Goal: Transaction & Acquisition: Purchase product/service

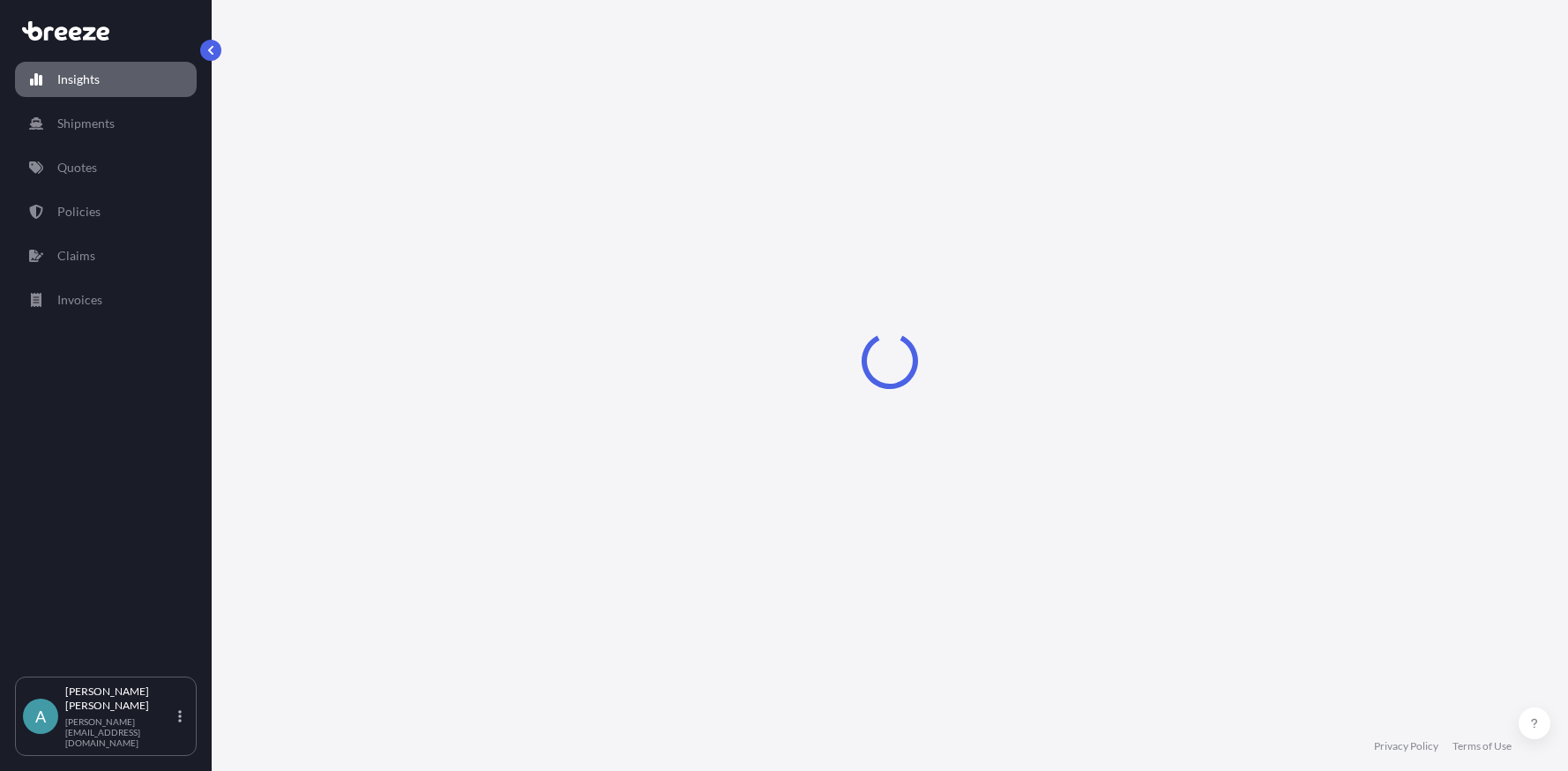
select select "2025"
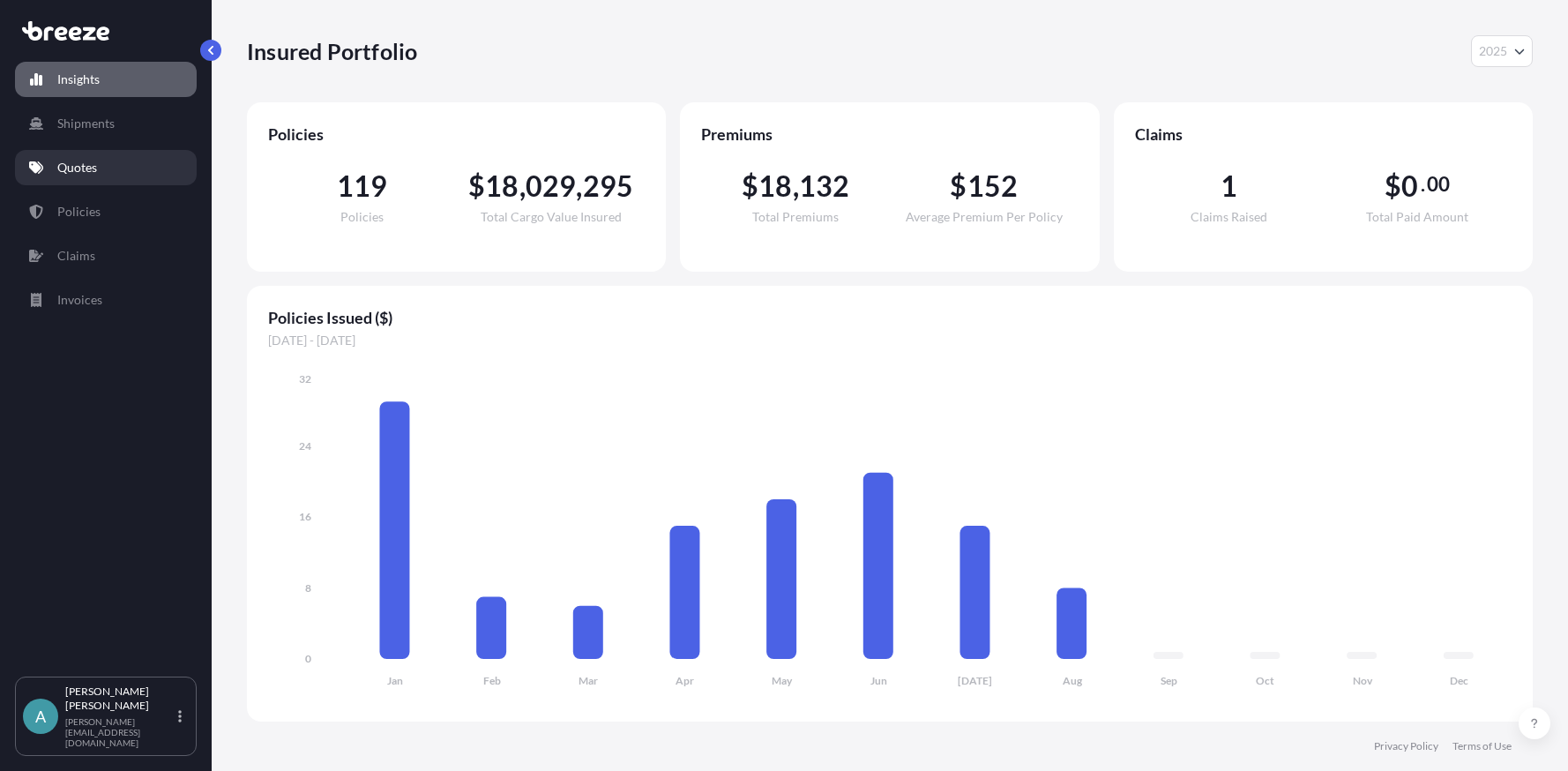
click at [114, 172] on link "Quotes" at bounding box center [106, 167] width 182 height 35
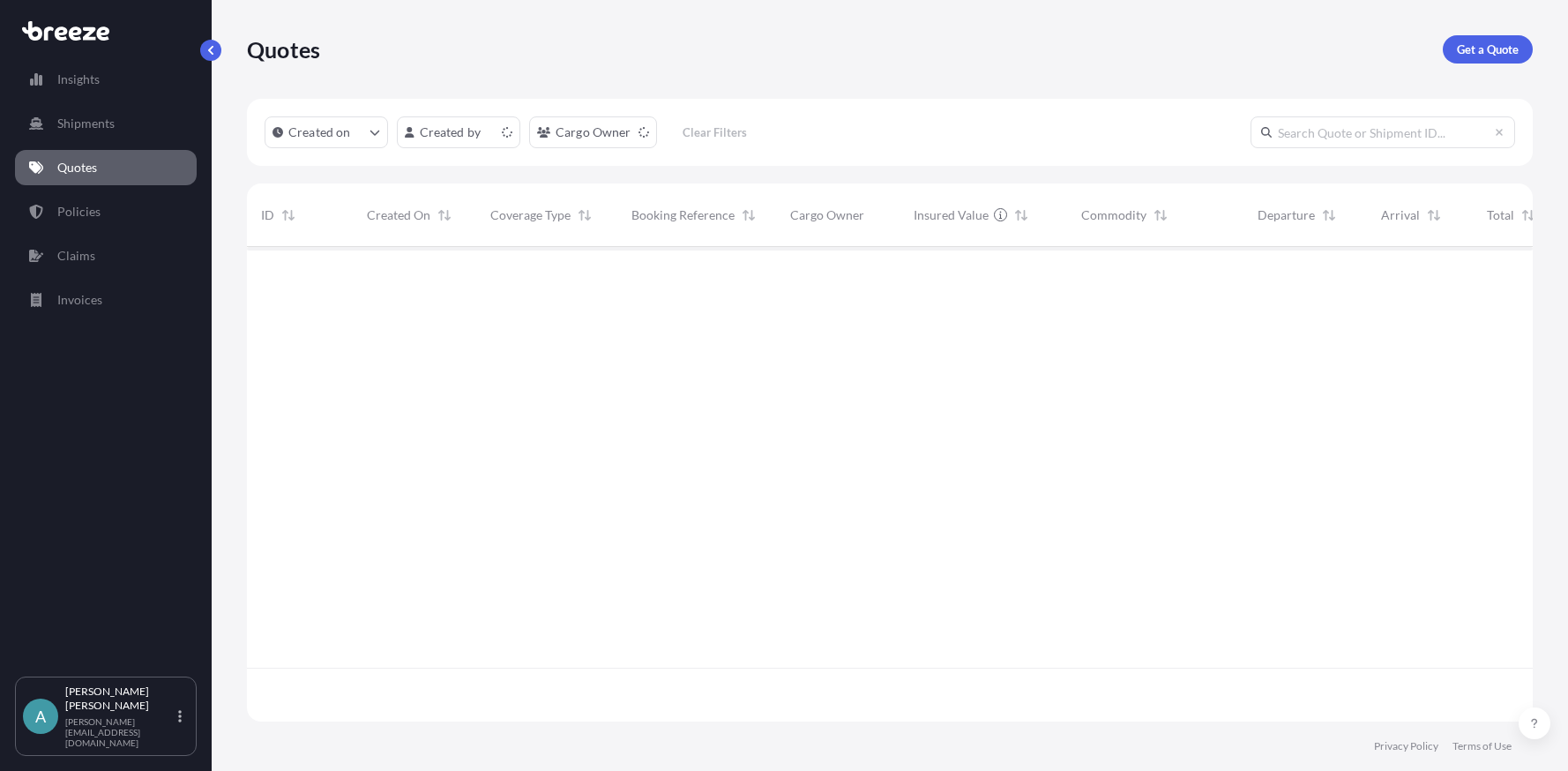
scroll to position [471, 1273]
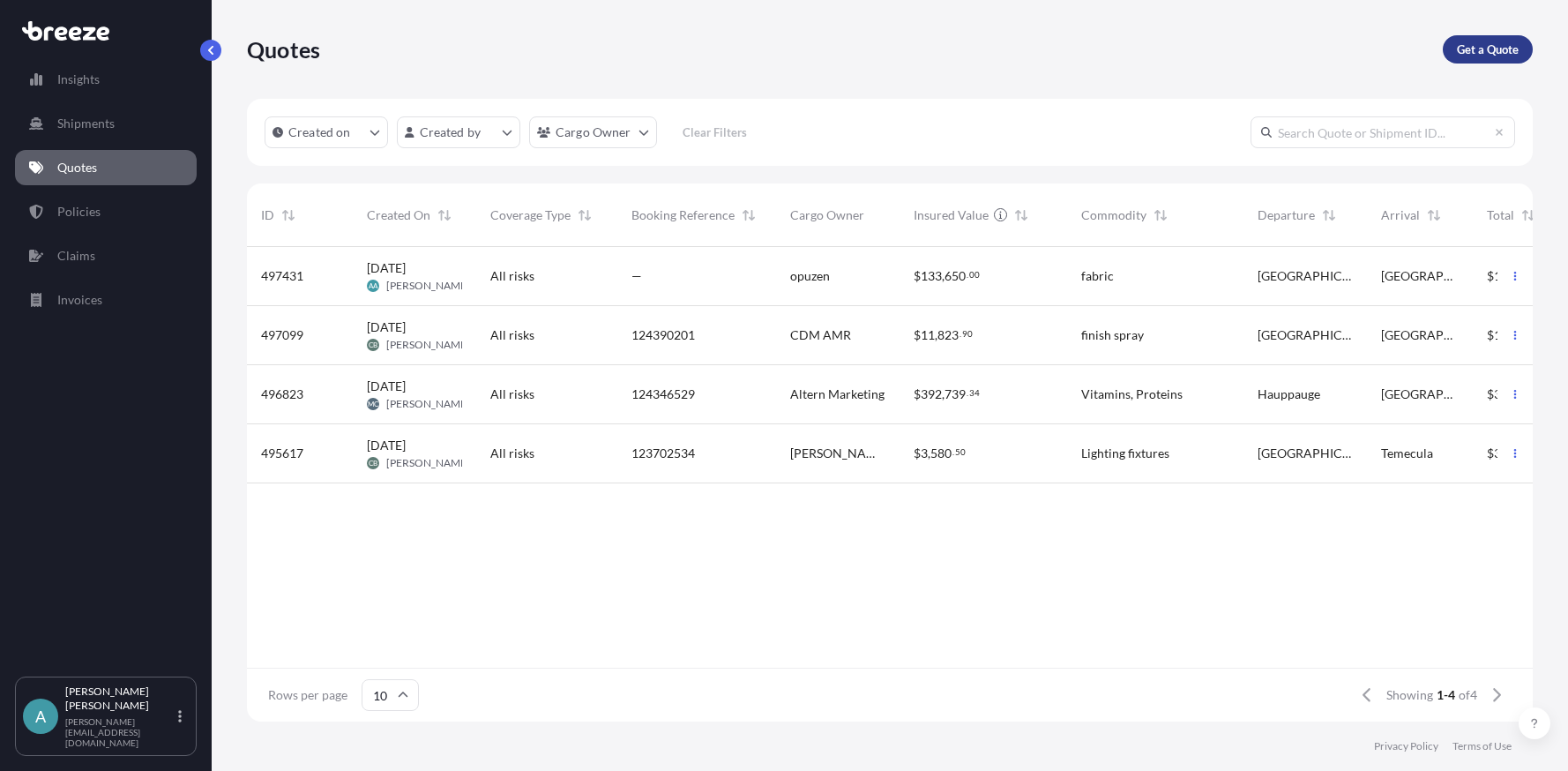
click at [1494, 54] on p "Get a Quote" at bounding box center [1488, 49] width 62 height 17
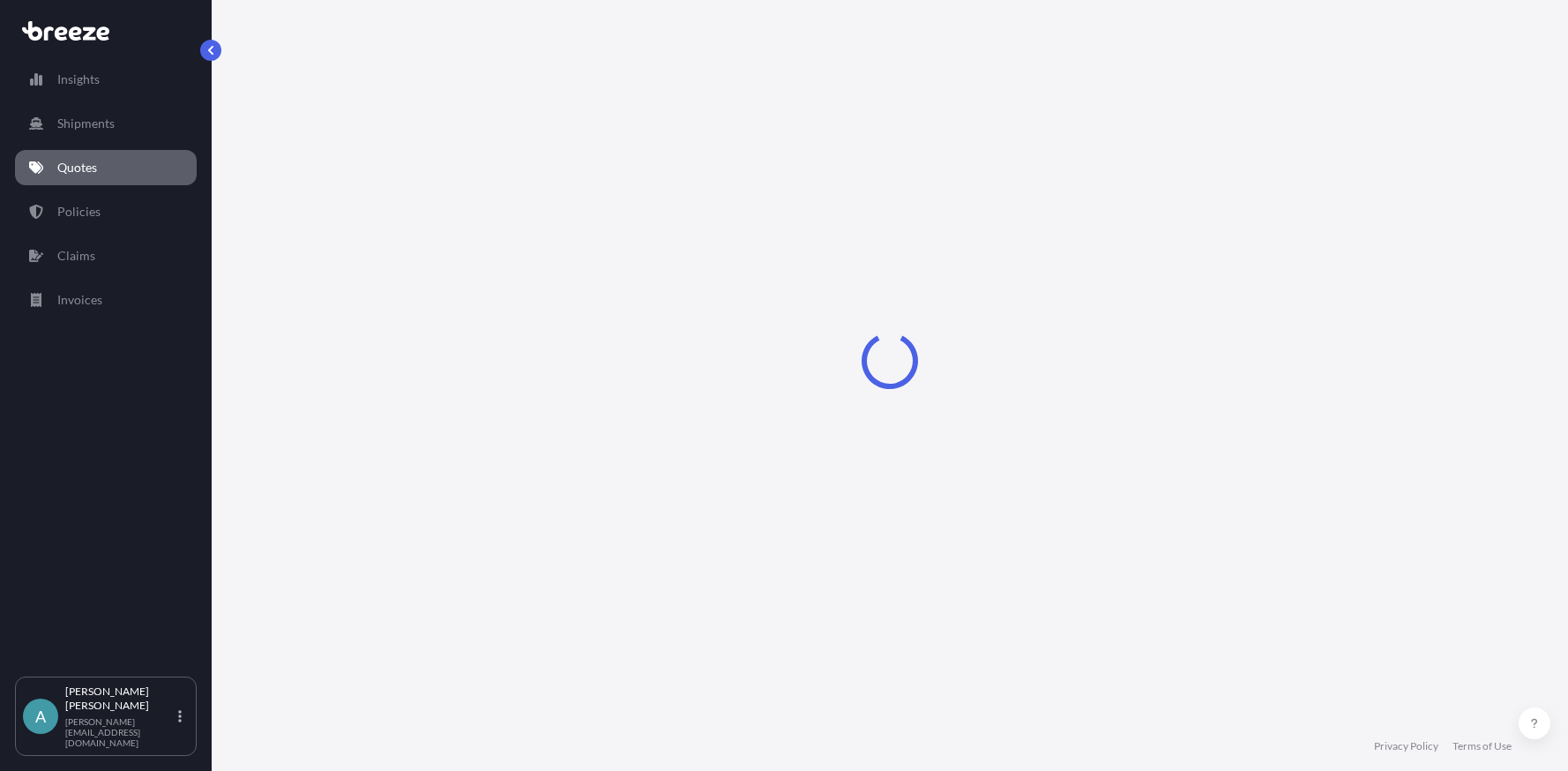
select select "Sea"
select select "1"
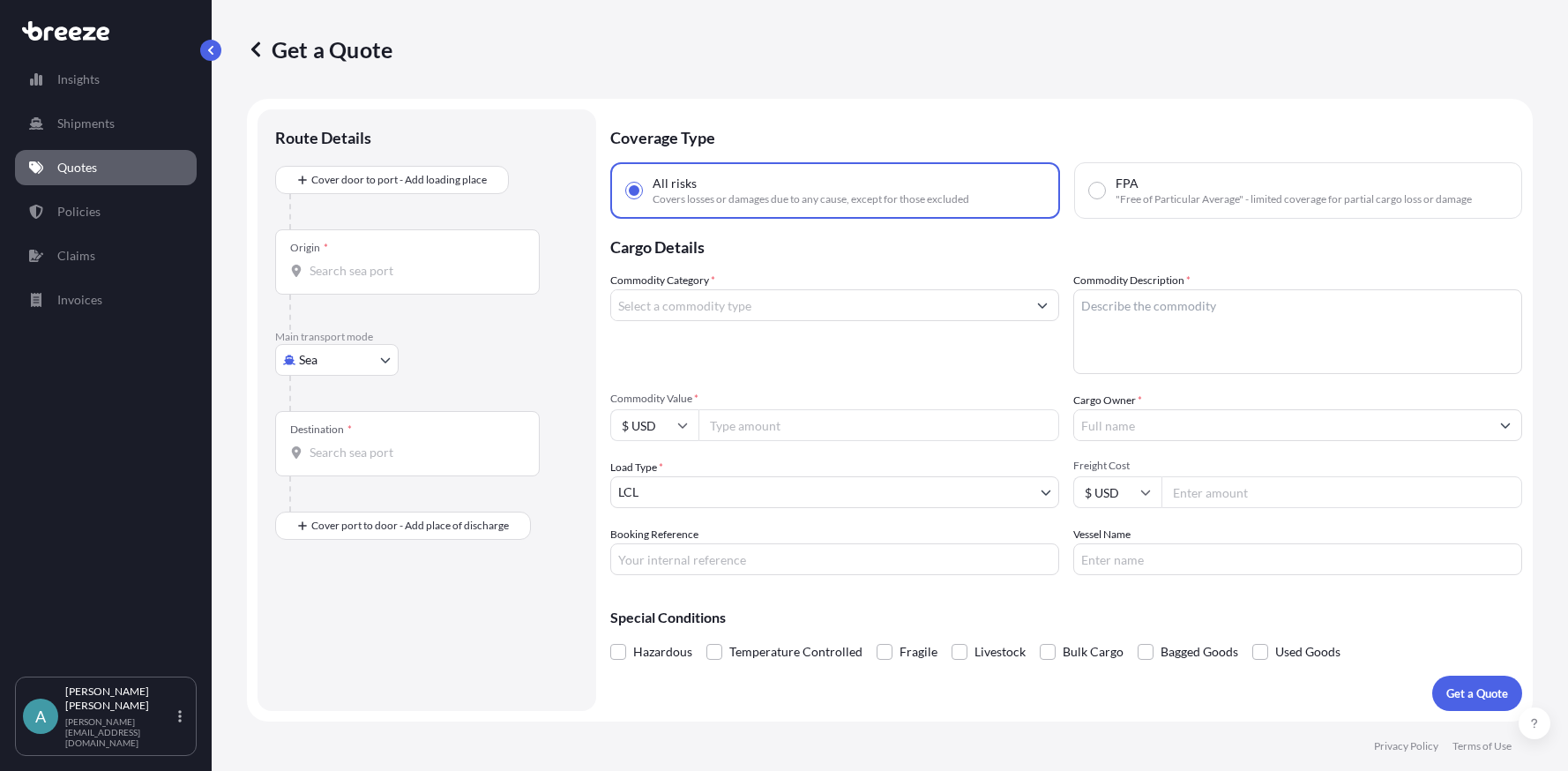
click at [322, 361] on body "Insights Shipments Quotes Policies Claims Invoices A [PERSON_NAME] [PERSON_NAME…" at bounding box center [784, 385] width 1568 height 771
click at [340, 469] on div "Road" at bounding box center [337, 469] width 109 height 32
select select "Road"
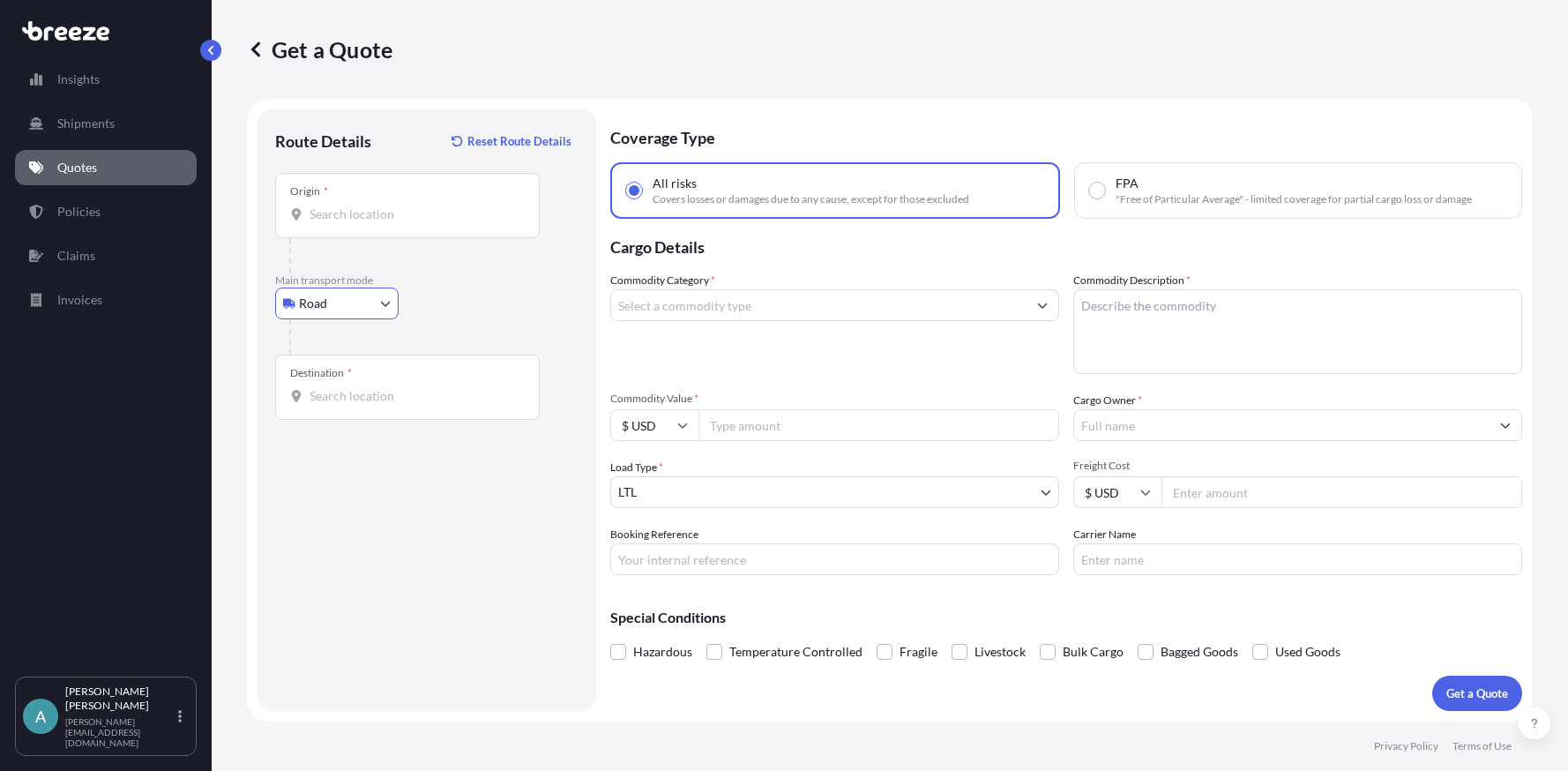
click at [340, 210] on input "Origin *" at bounding box center [413, 213] width 208 height 17
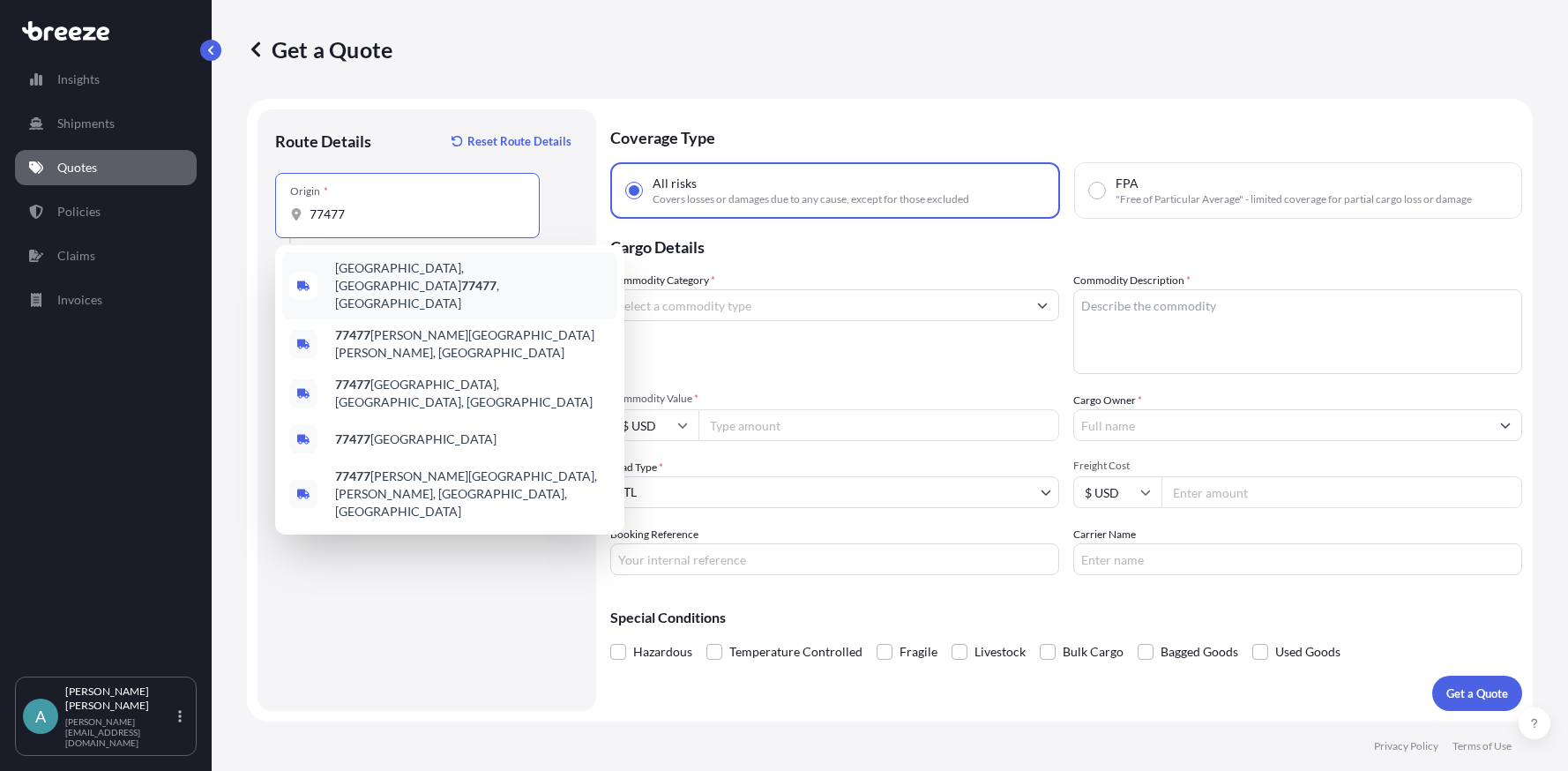
click at [385, 273] on span "[GEOGRAPHIC_DATA] , [GEOGRAPHIC_DATA]" at bounding box center [472, 286] width 275 height 53
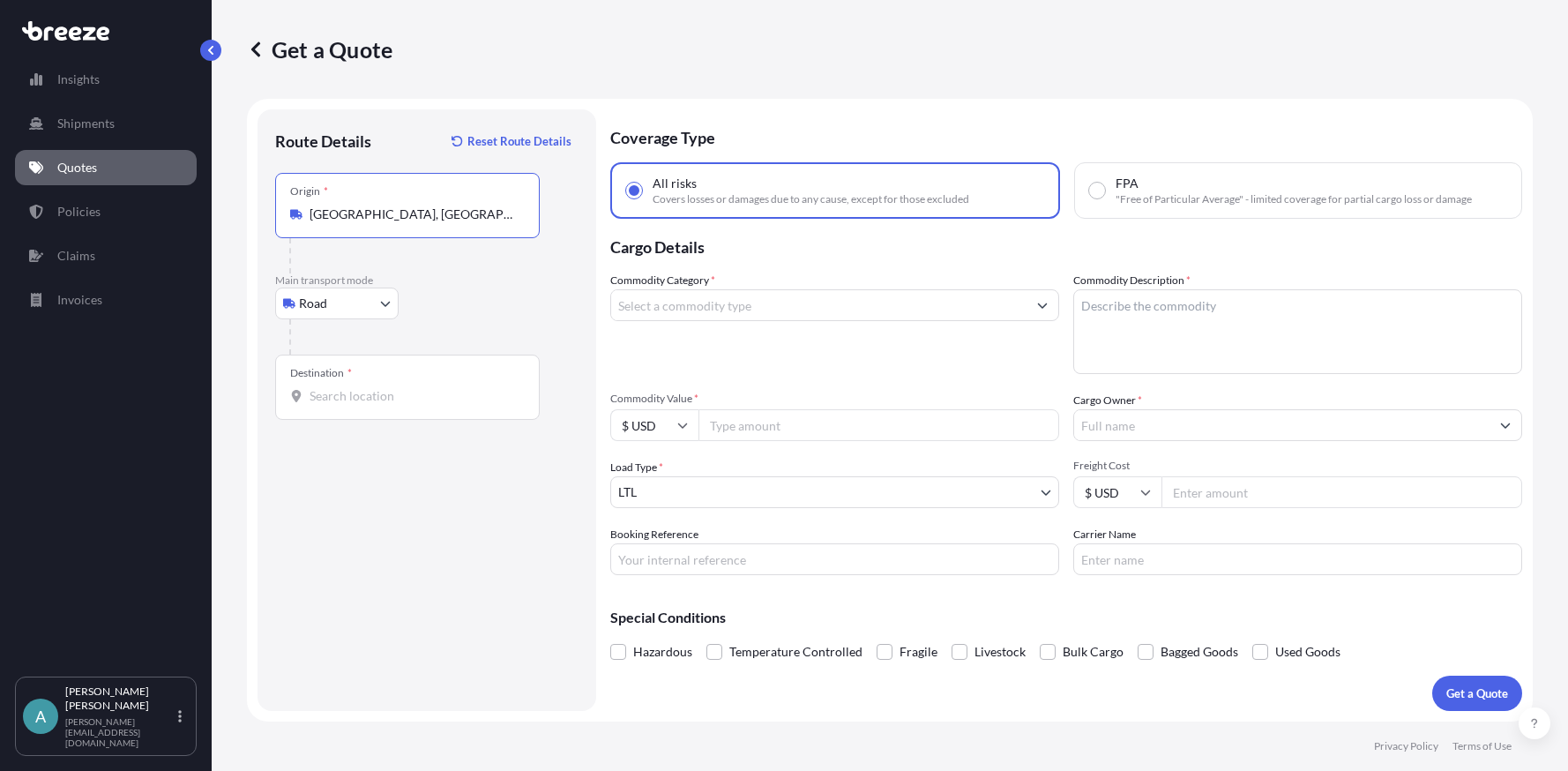
type input "[GEOGRAPHIC_DATA], [GEOGRAPHIC_DATA]"
click at [416, 379] on div "Destination *" at bounding box center [407, 387] width 264 height 65
click at [416, 387] on input "Destination *" at bounding box center [413, 395] width 208 height 17
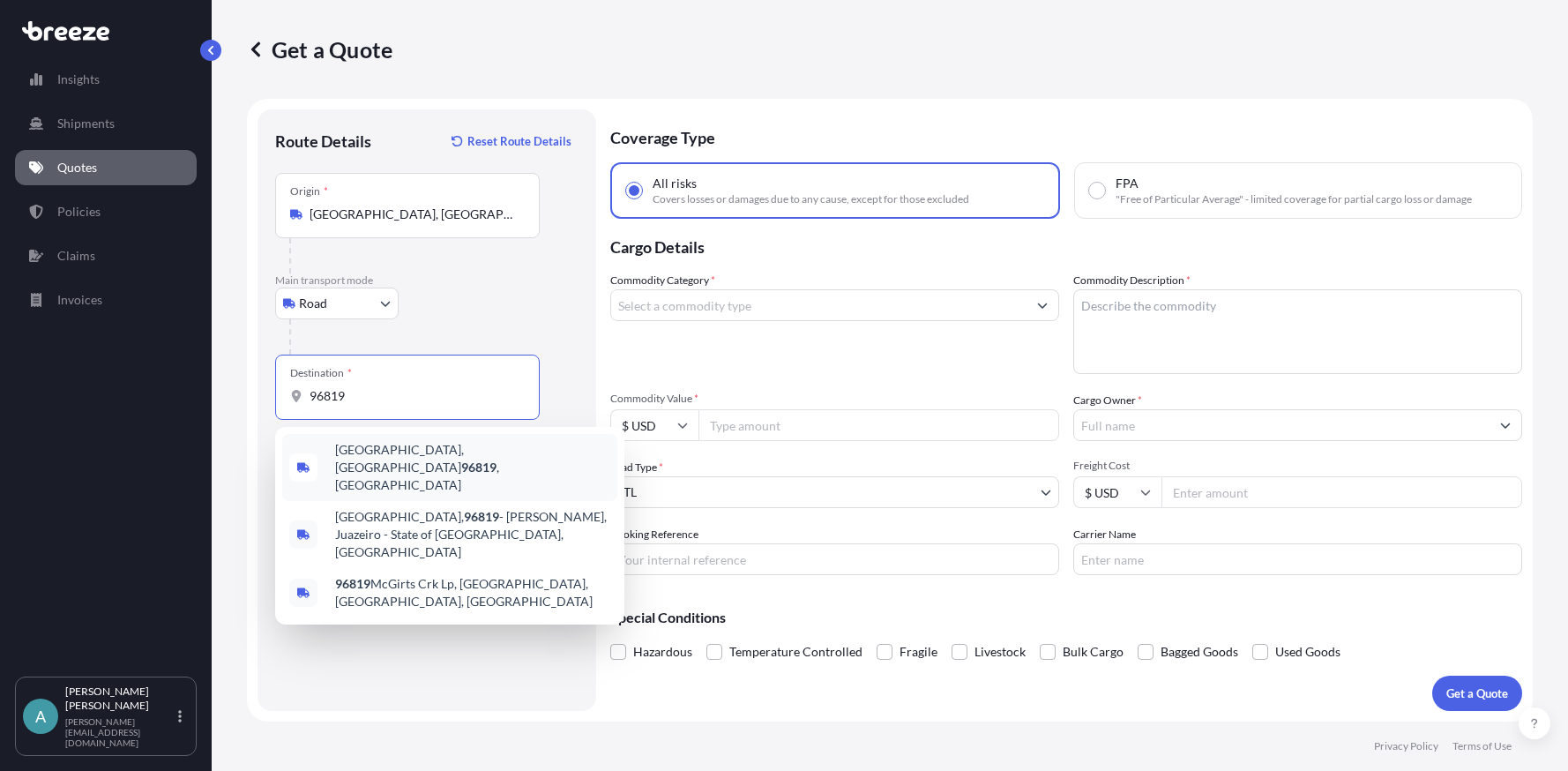
click at [442, 448] on span "[GEOGRAPHIC_DATA], HI 96819 , [GEOGRAPHIC_DATA]" at bounding box center [472, 468] width 275 height 53
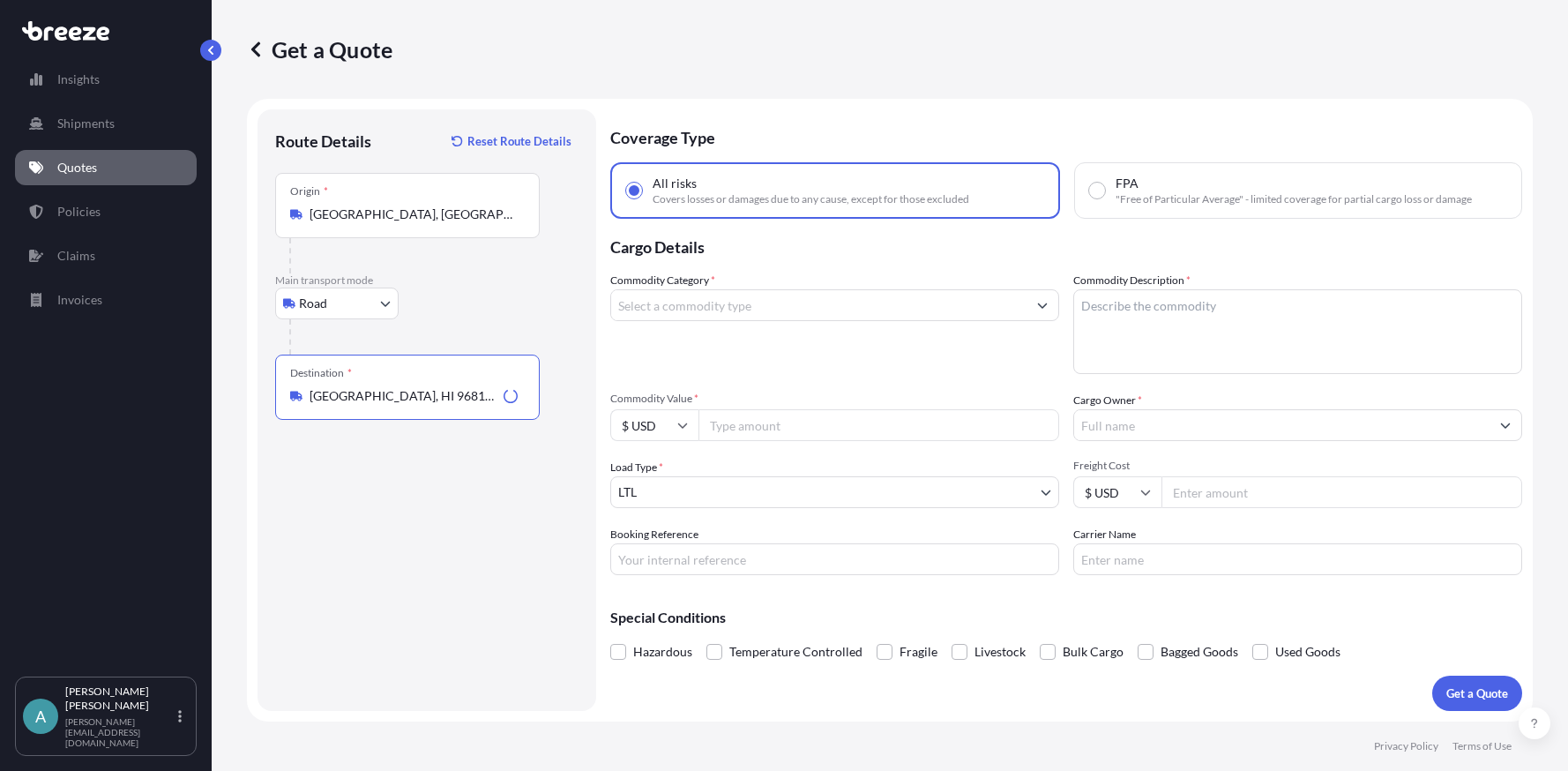
type input "[GEOGRAPHIC_DATA], HI 96819, [GEOGRAPHIC_DATA]"
click at [701, 311] on input "Commodity Category *" at bounding box center [818, 305] width 415 height 32
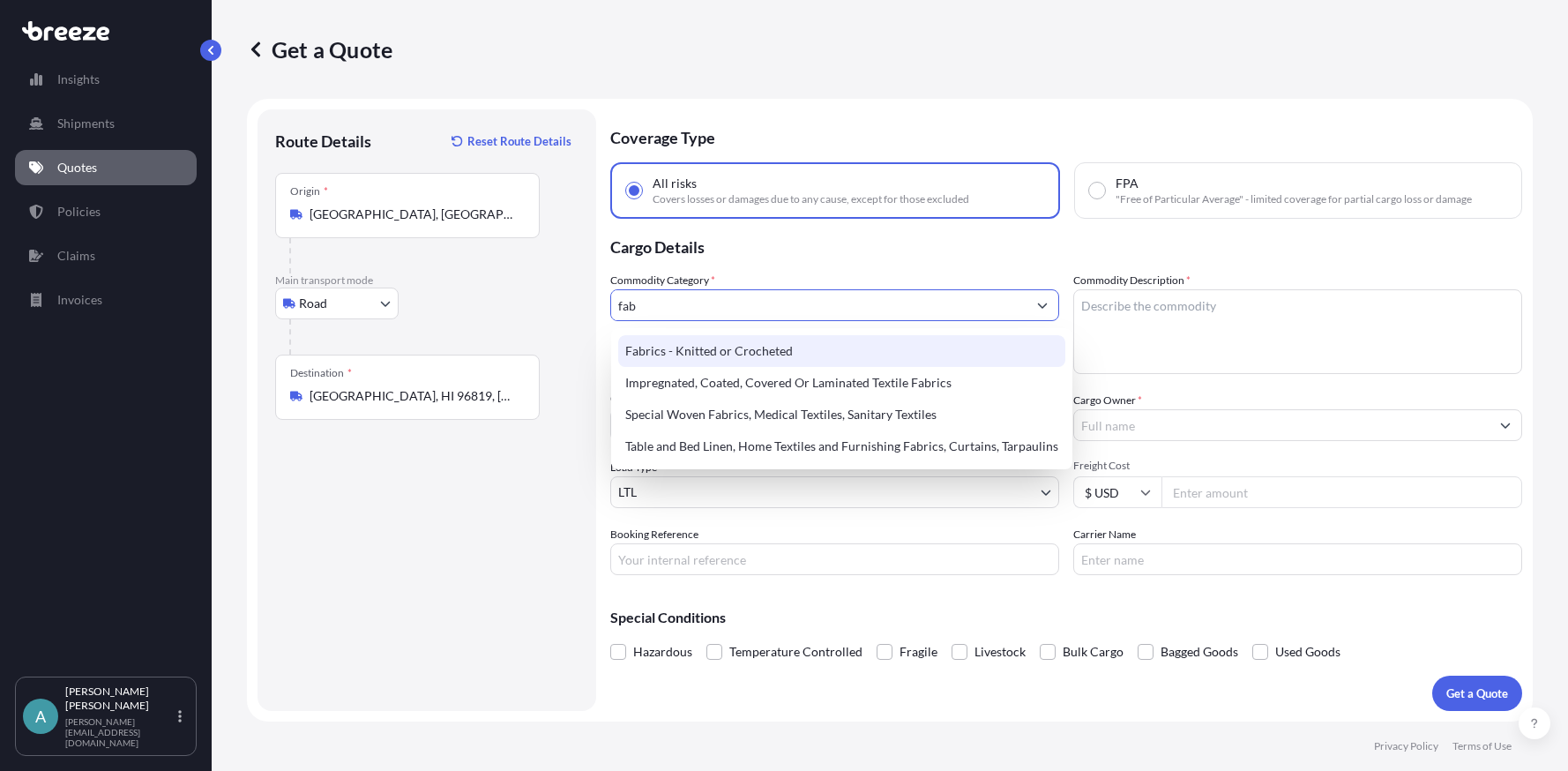
click at [725, 352] on div "Fabrics - Knitted or Crocheted" at bounding box center [842, 351] width 447 height 32
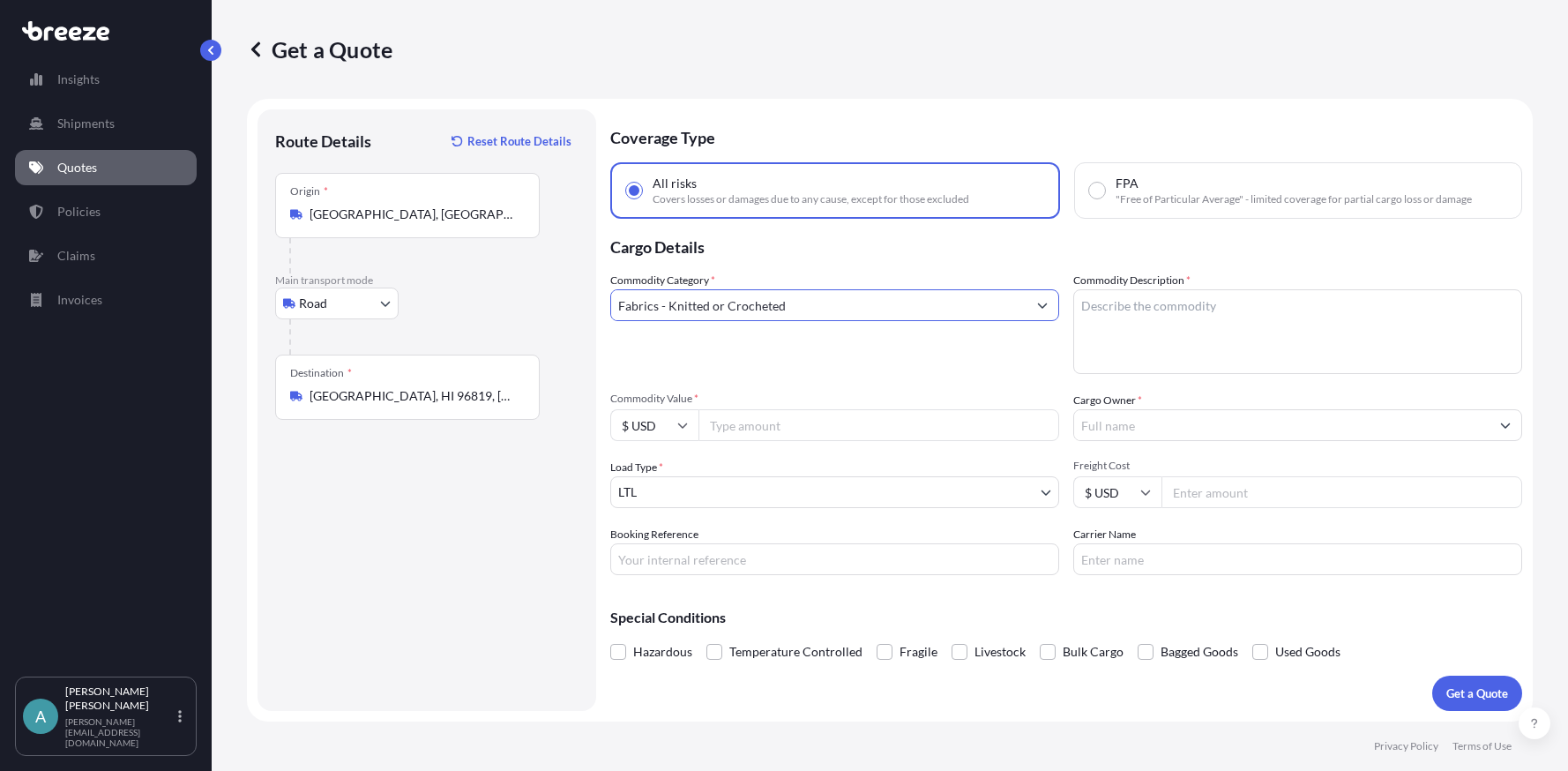
type input "Fabrics - Knitted or Crocheted"
click at [1105, 314] on textarea "Commodity Description *" at bounding box center [1297, 331] width 449 height 84
type textarea "fabric rolls"
click at [853, 422] on input "Commodity Value *" at bounding box center [878, 425] width 360 height 32
type input "20000"
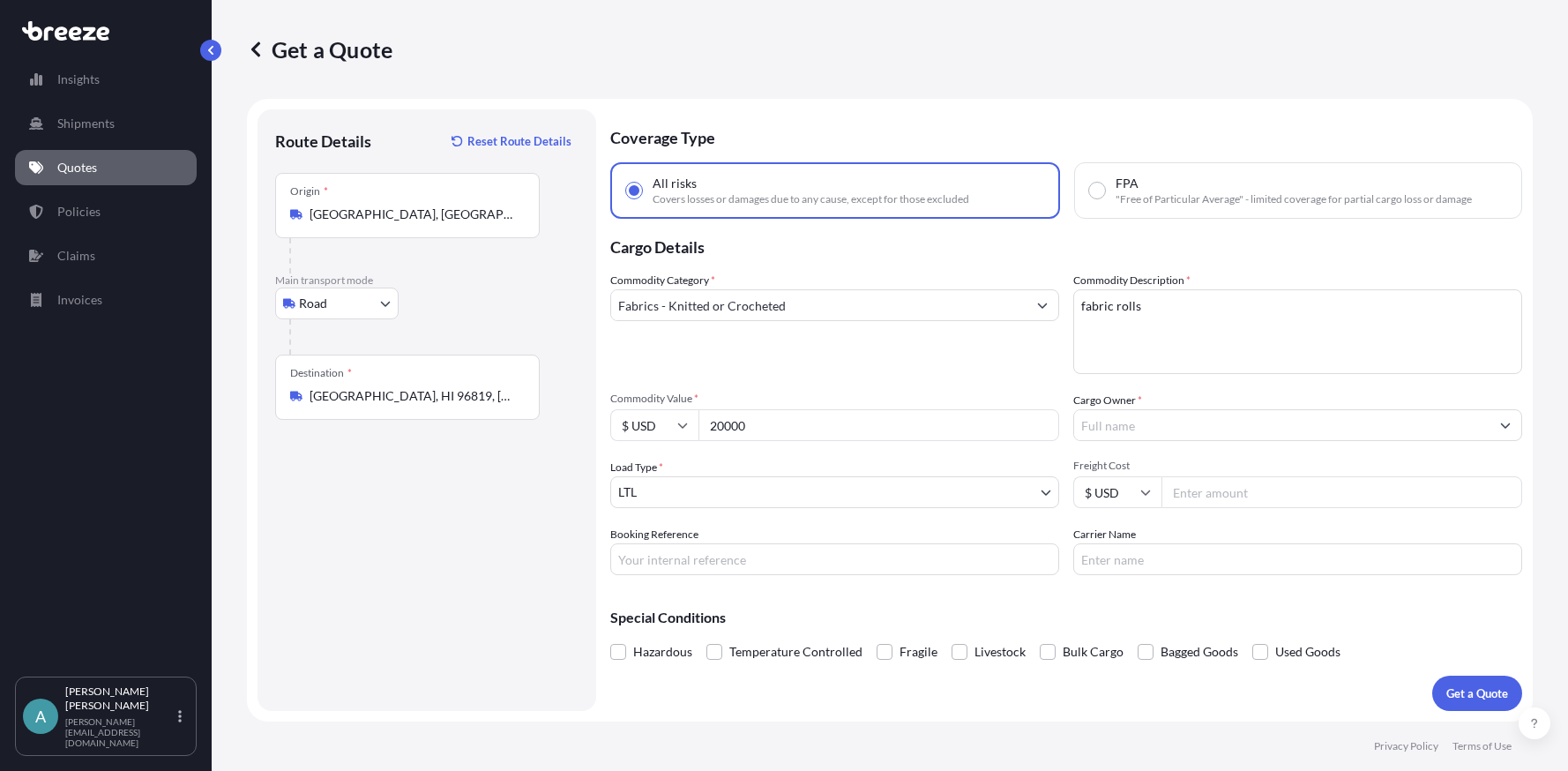
click at [1152, 427] on input "Cargo Owner *" at bounding box center [1281, 425] width 415 height 32
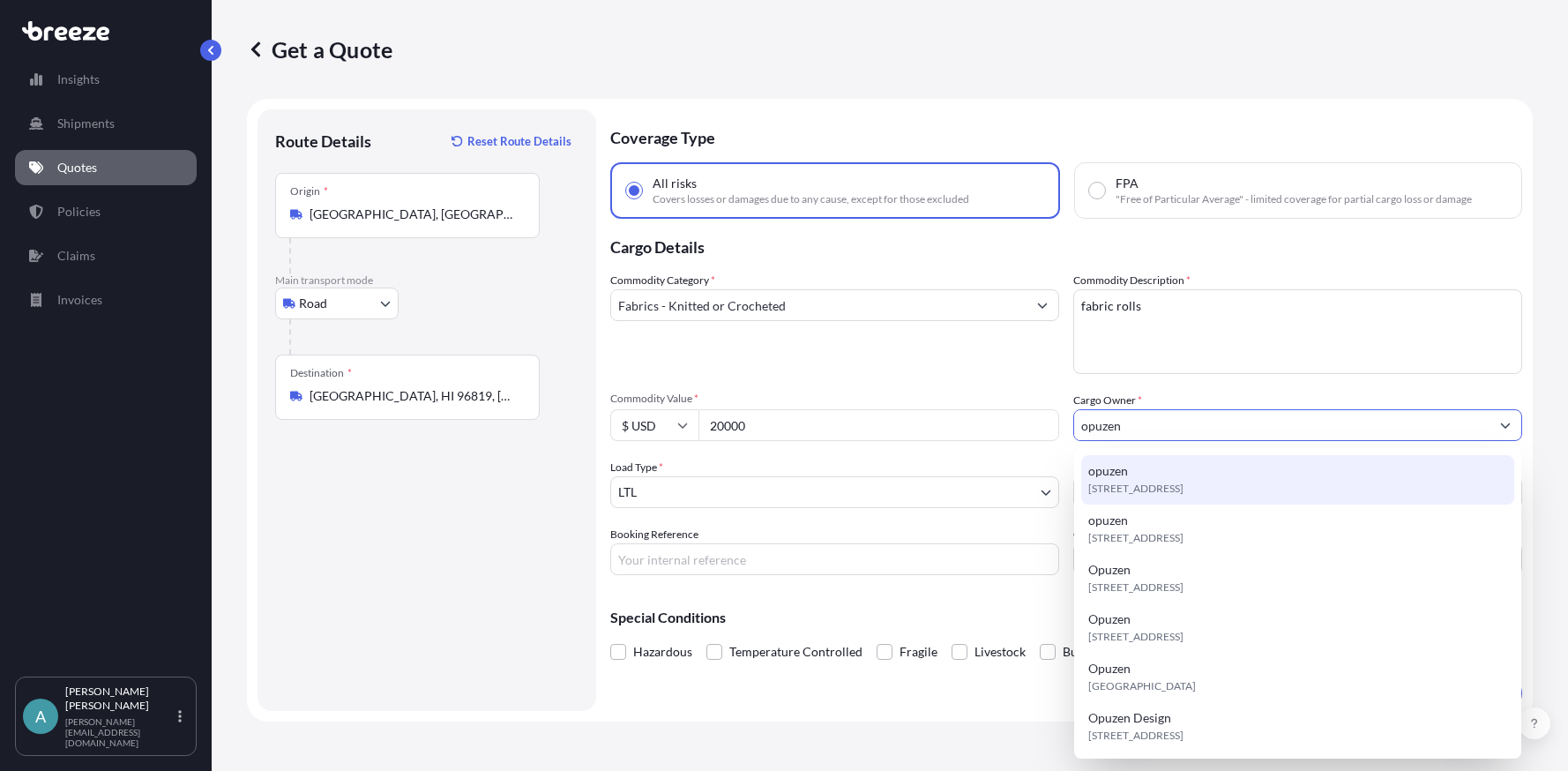
click at [1159, 466] on div "opuzen [STREET_ADDRESS]" at bounding box center [1297, 479] width 433 height 49
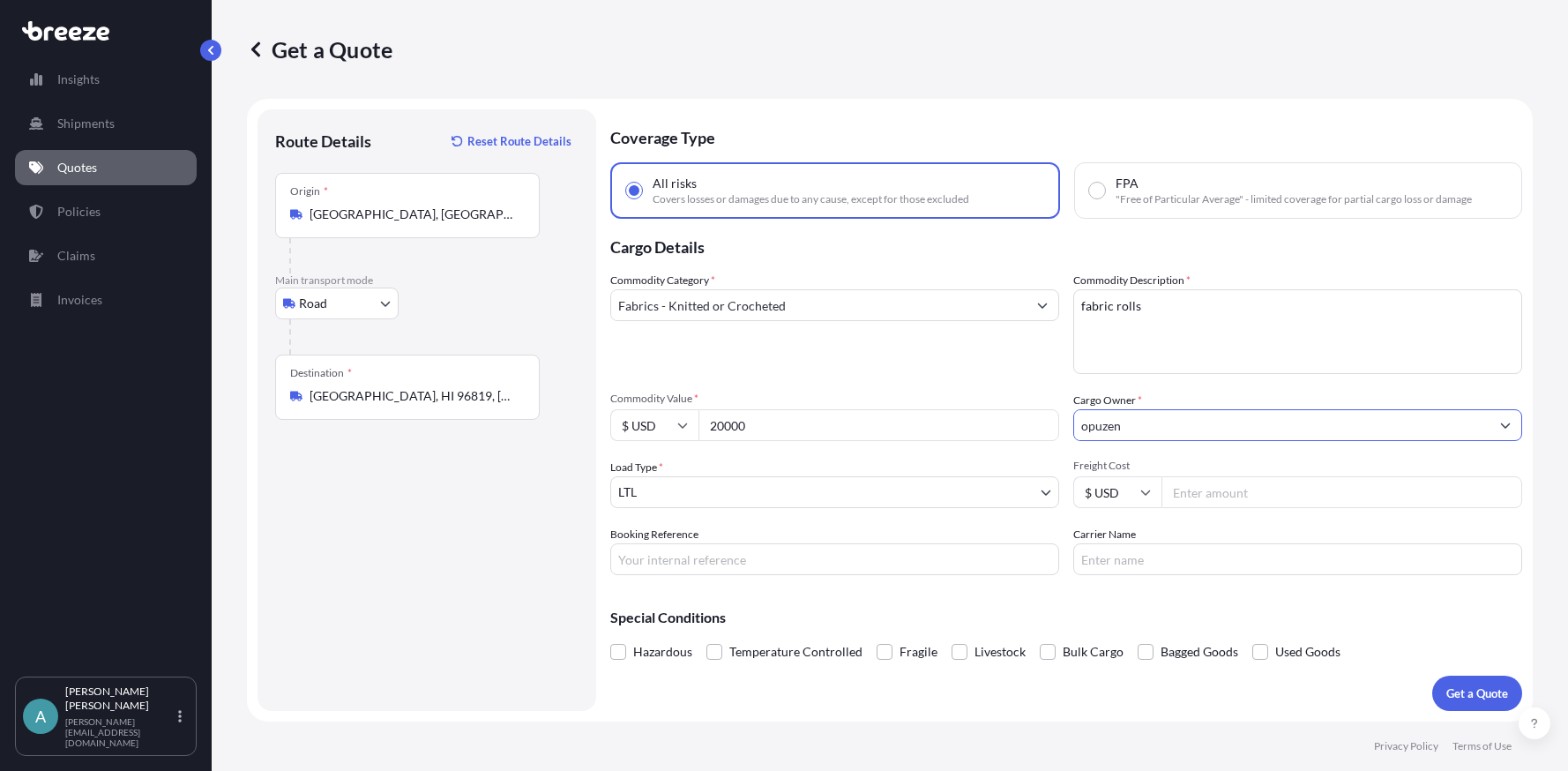
type input "opuzen"
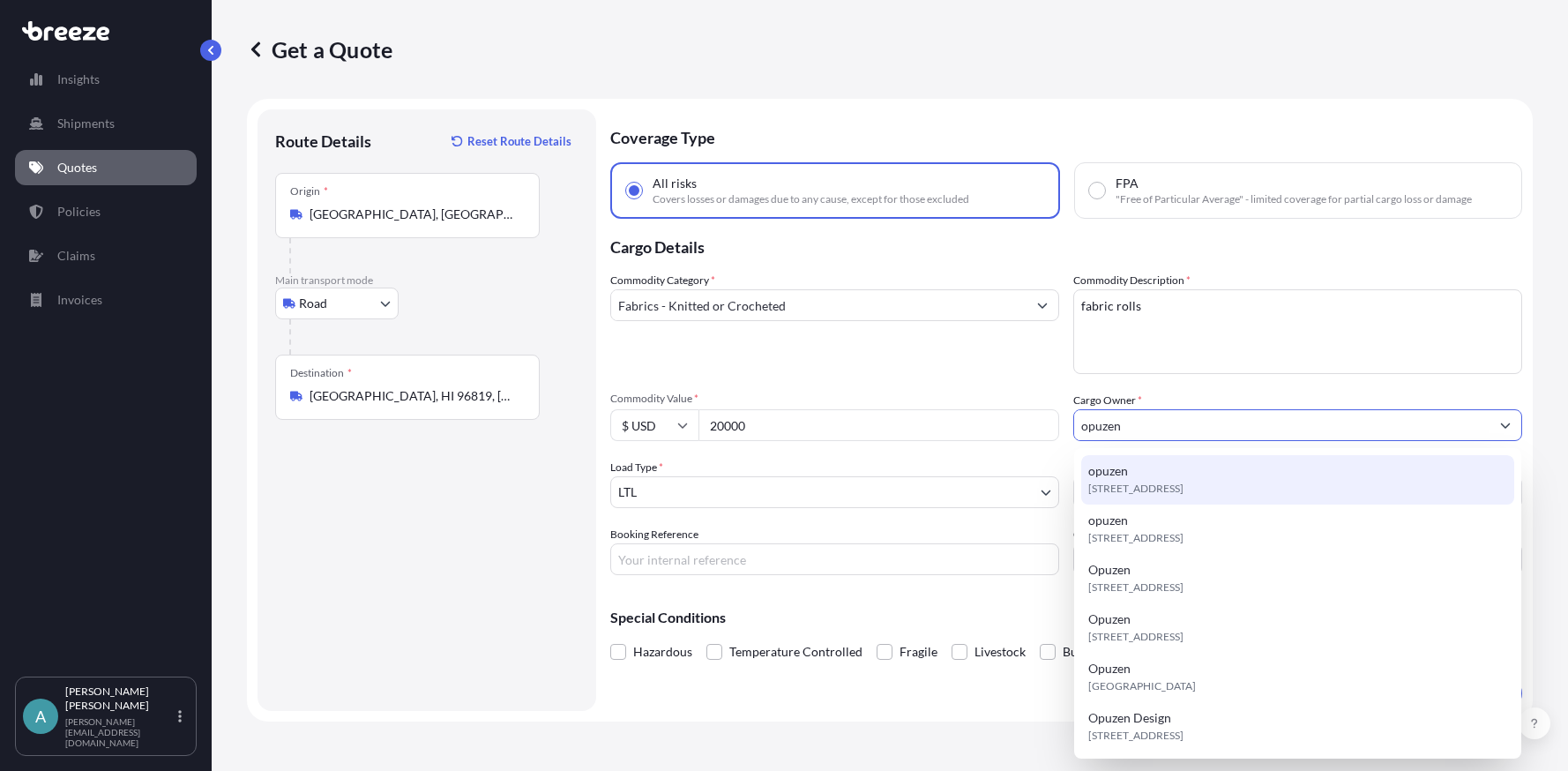
click at [1140, 493] on span "[STREET_ADDRESS]" at bounding box center [1136, 488] width 95 height 17
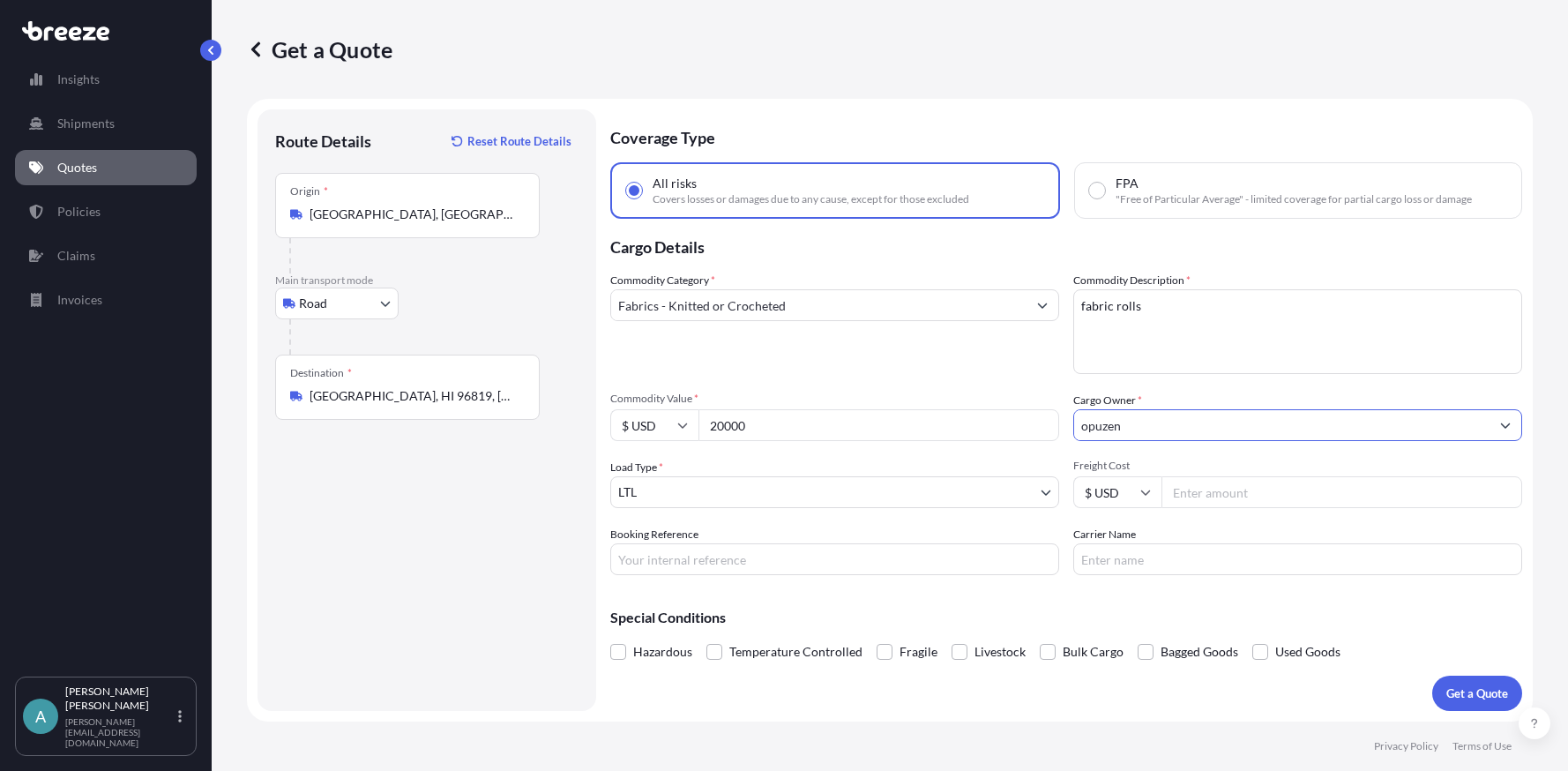
click at [1220, 489] on input "Freight Cost" at bounding box center [1341, 492] width 360 height 32
type input "1000"
click at [923, 346] on div "Commodity Category * Fabrics - Knitted or Crocheted" at bounding box center [834, 322] width 449 height 103
click at [1456, 687] on p "Get a Quote" at bounding box center [1477, 693] width 62 height 17
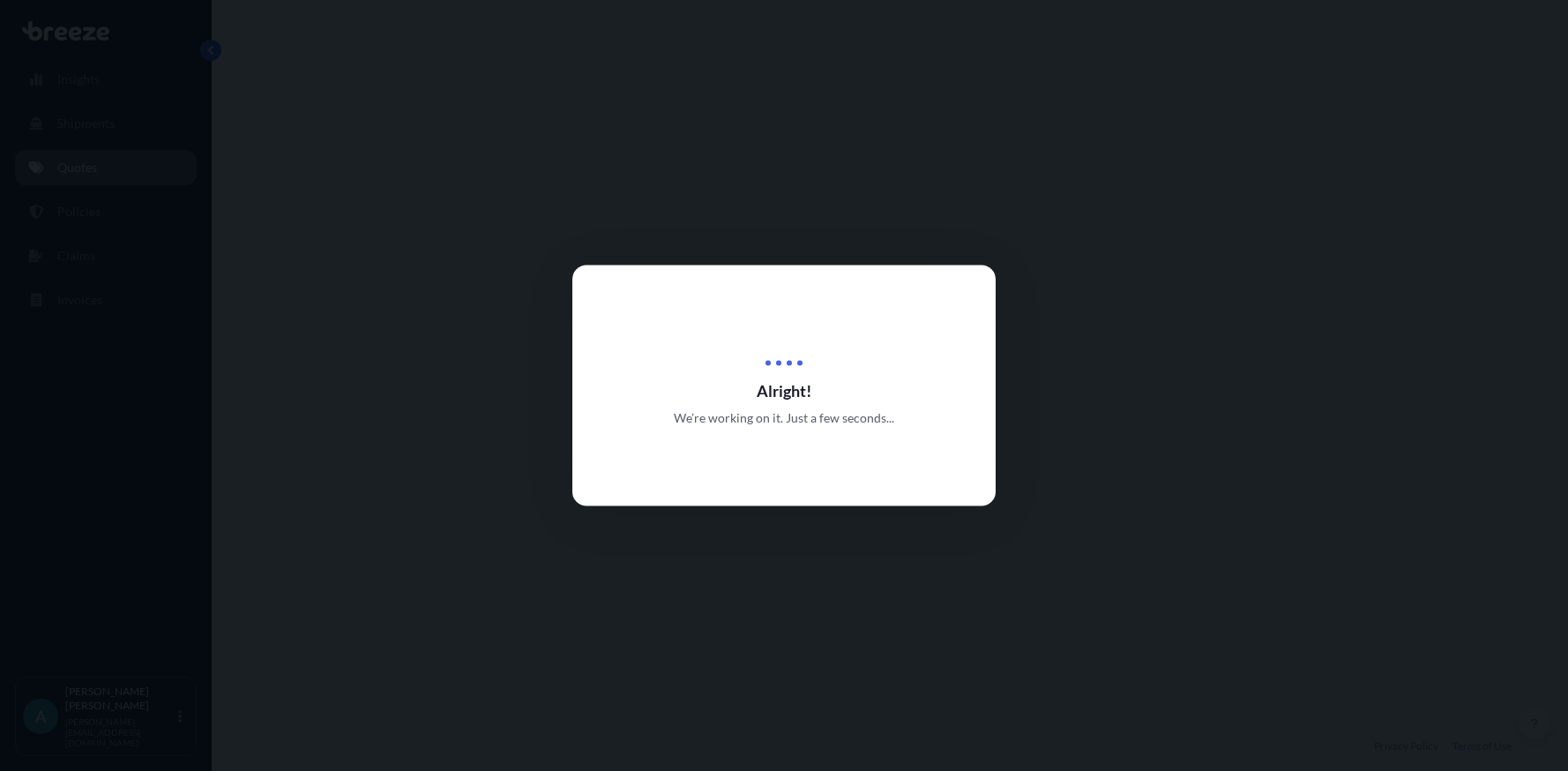
select select "Road"
select select "1"
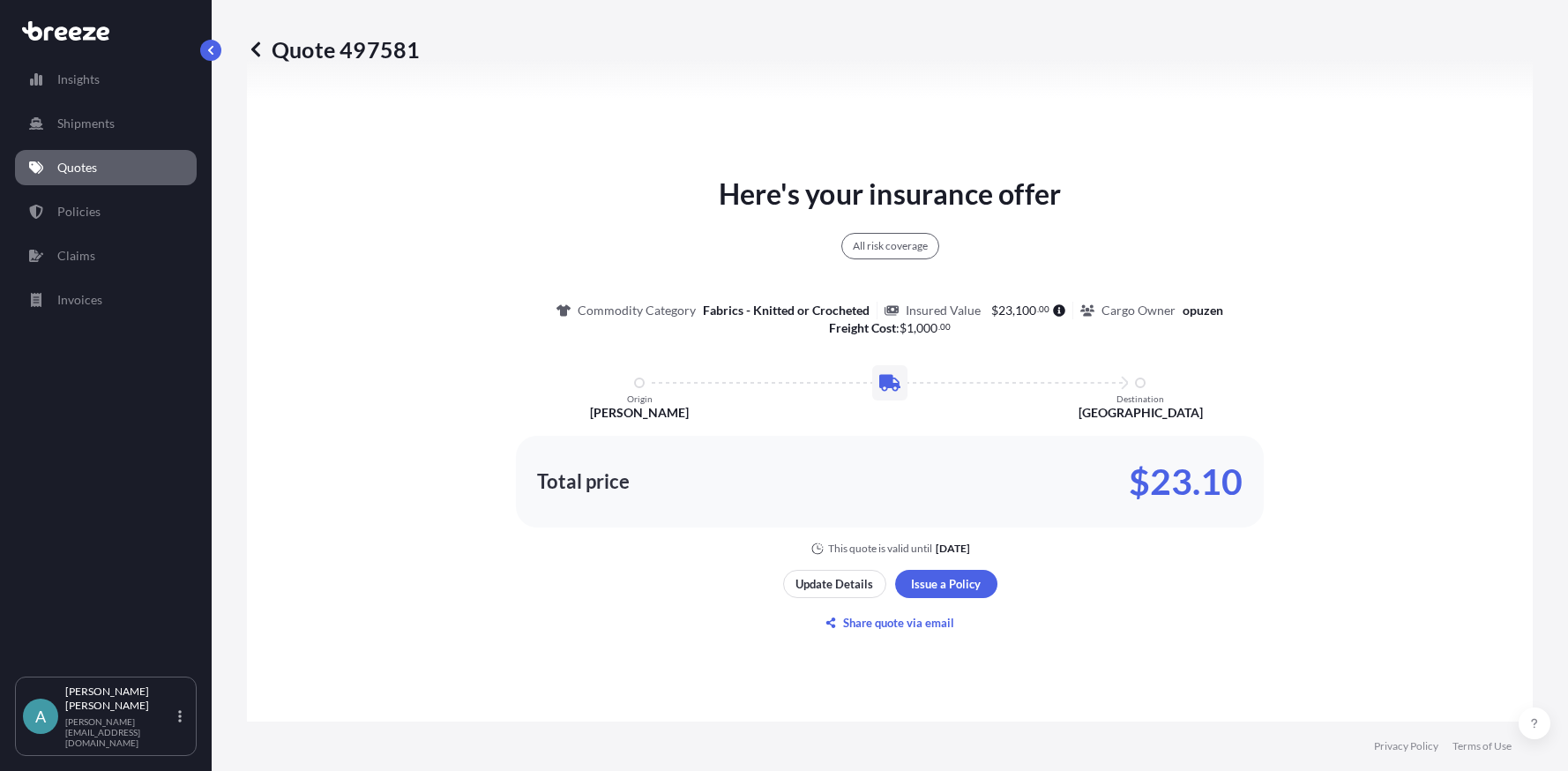
scroll to position [905, 0]
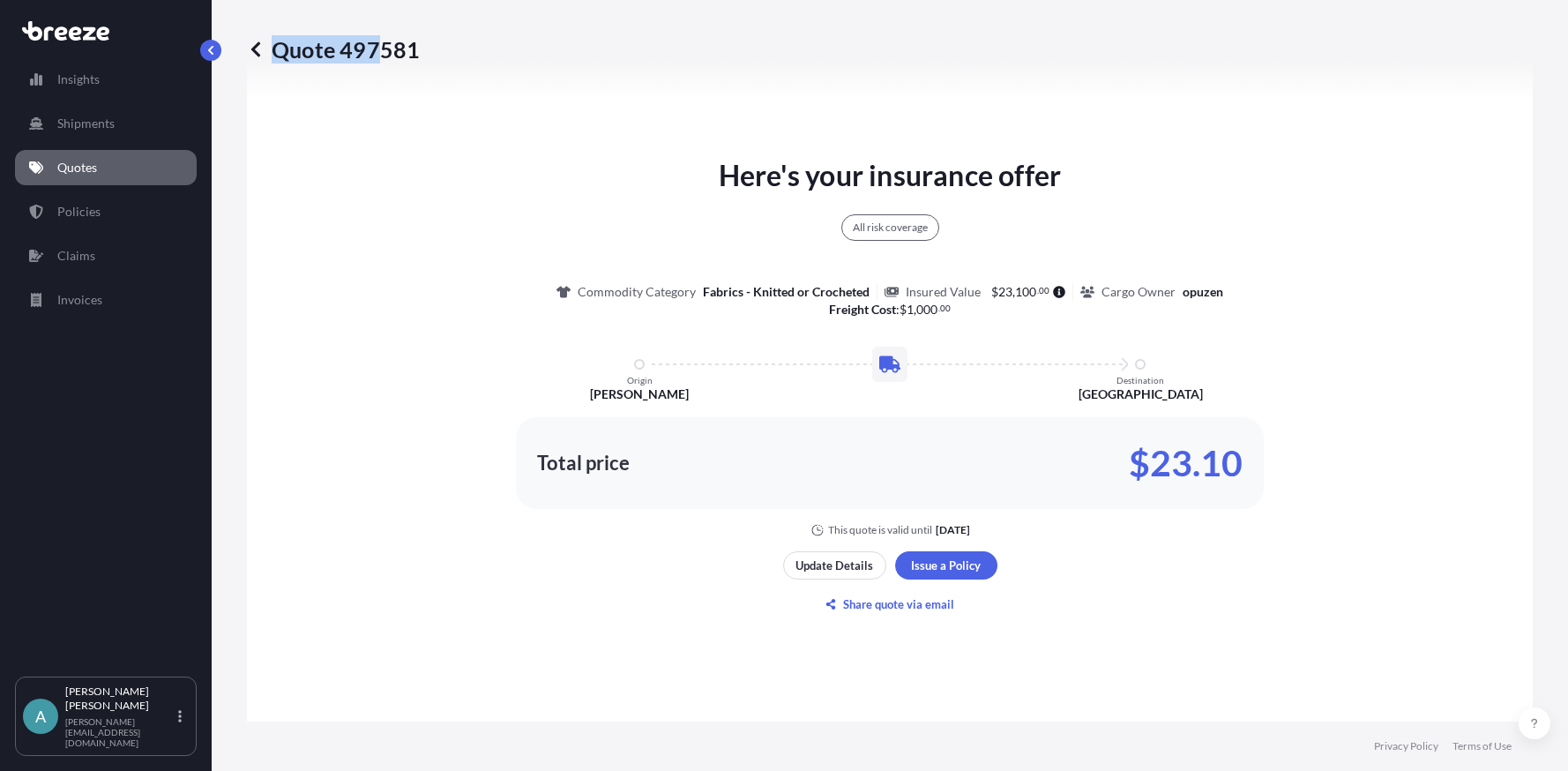
drag, startPoint x: 420, startPoint y: 52, endPoint x: 372, endPoint y: 46, distance: 48.4
click at [372, 46] on div "Quote 497581" at bounding box center [890, 49] width 1286 height 28
click at [372, 46] on p "Quote 497581" at bounding box center [333, 49] width 173 height 28
drag, startPoint x: 340, startPoint y: 47, endPoint x: 415, endPoint y: 52, distance: 75.2
click at [415, 52] on p "Quote 497581" at bounding box center [333, 49] width 173 height 28
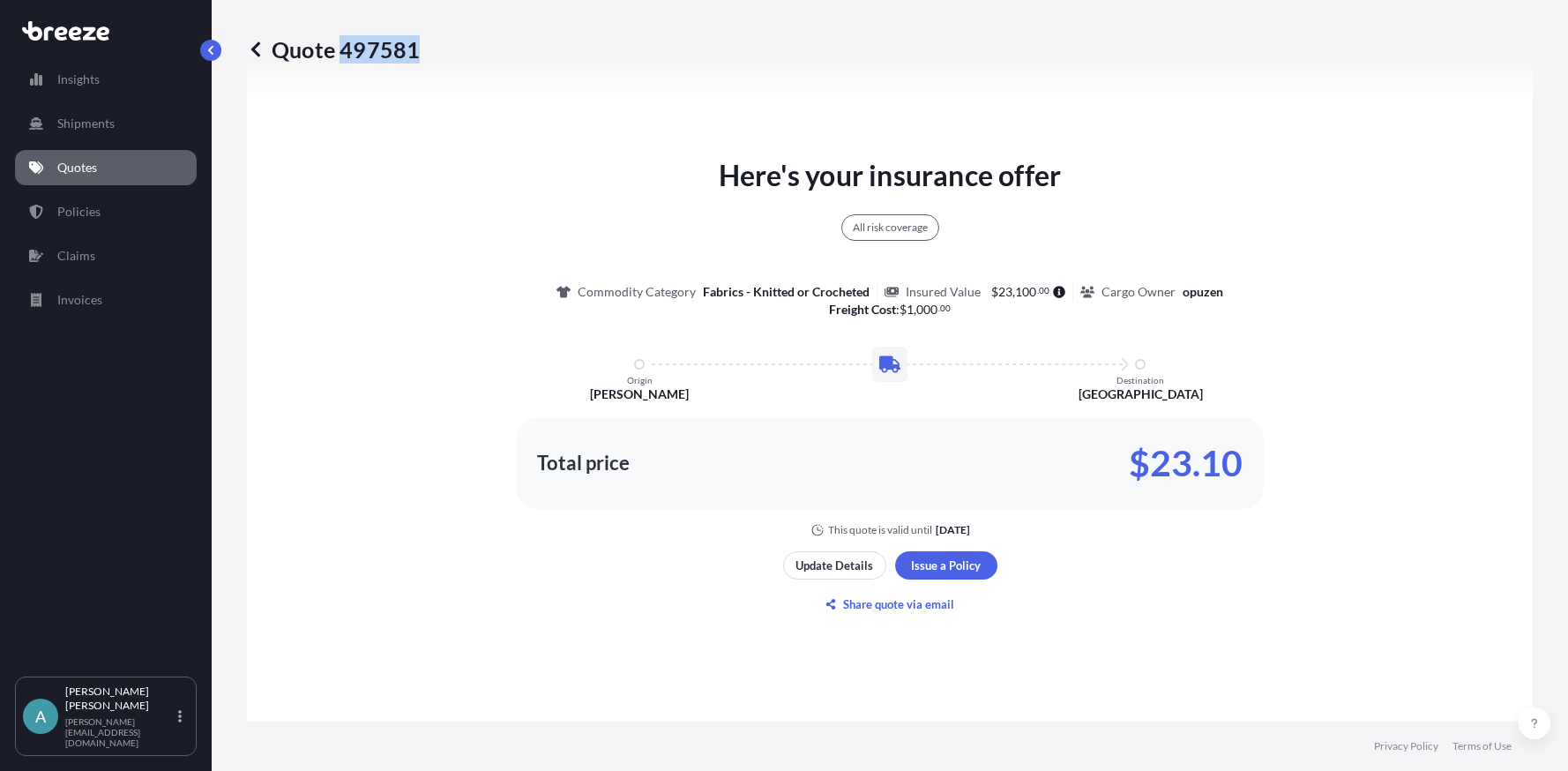
copy p "497581"
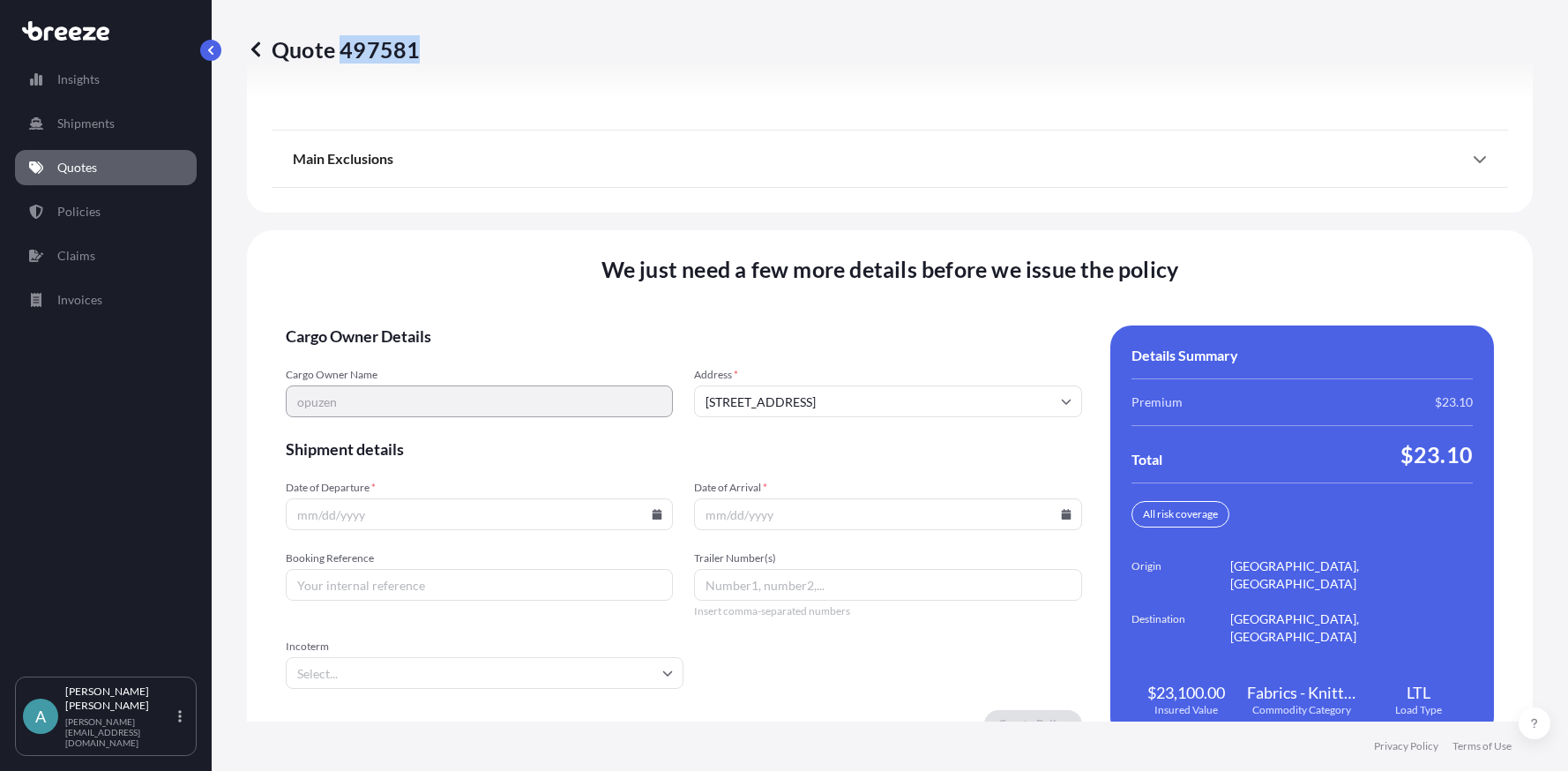
scroll to position [2309, 0]
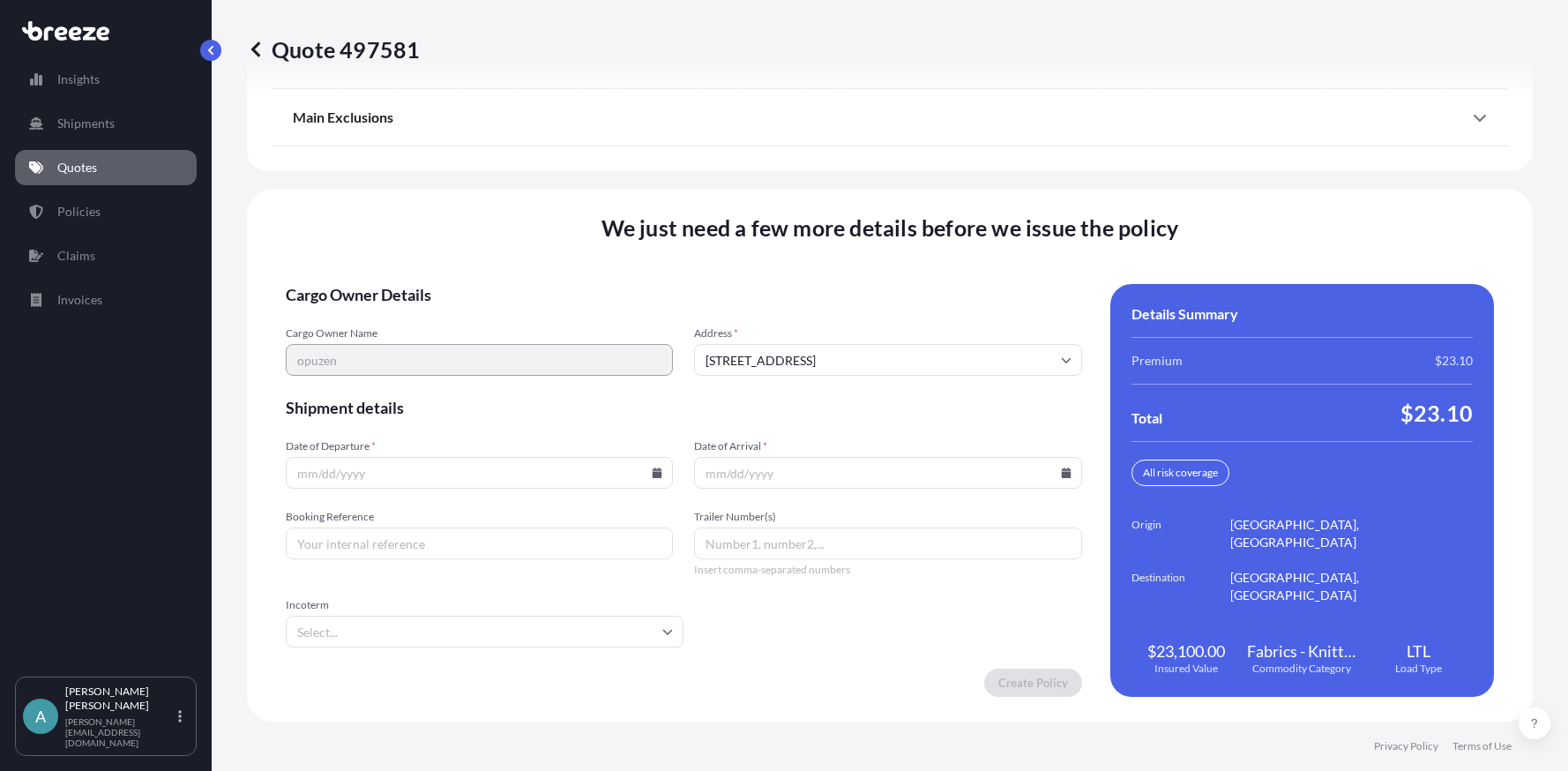
click at [656, 475] on icon at bounding box center [657, 473] width 10 height 11
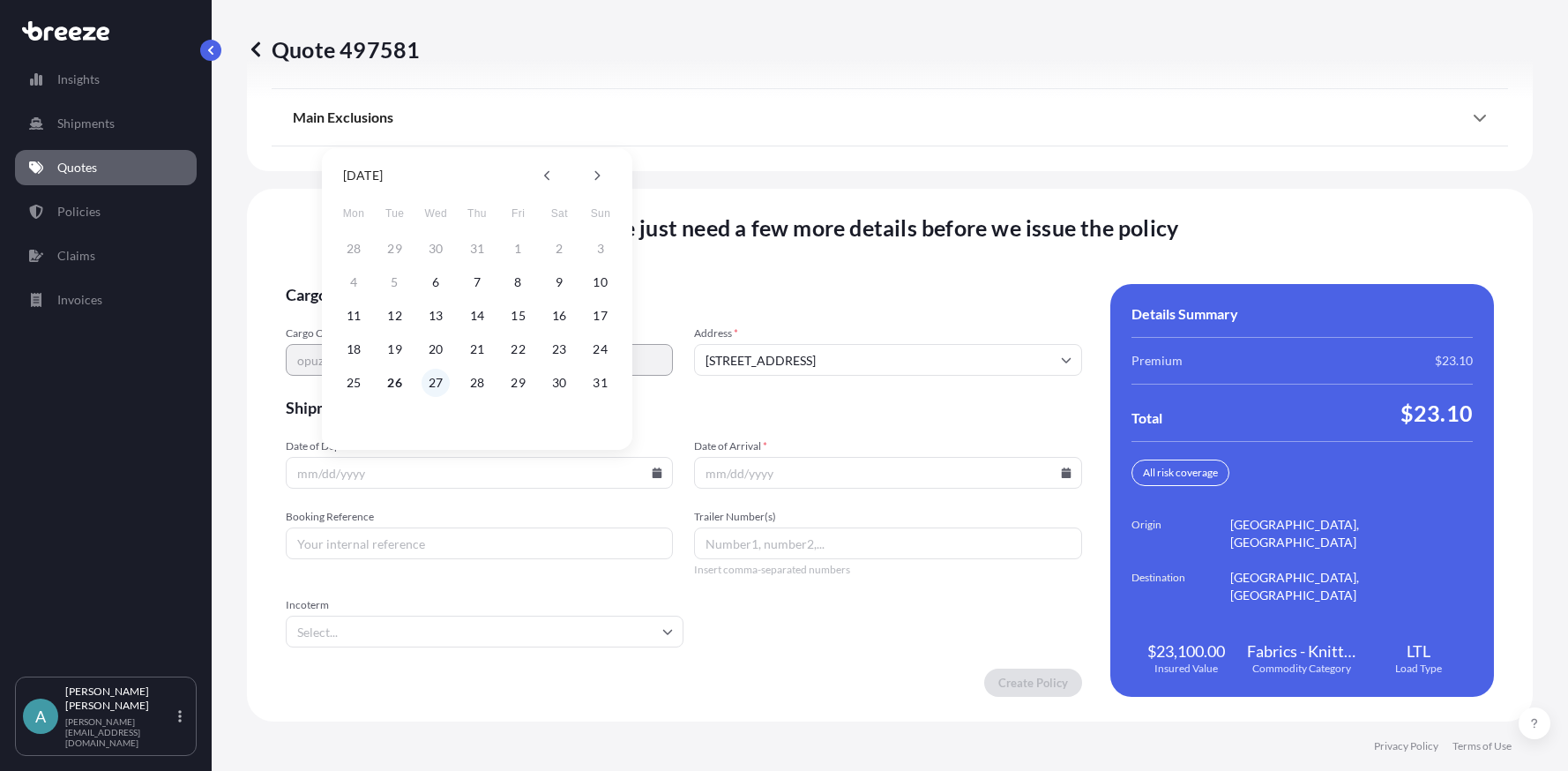
click at [429, 383] on button "27" at bounding box center [435, 382] width 28 height 28
type input "[DATE]"
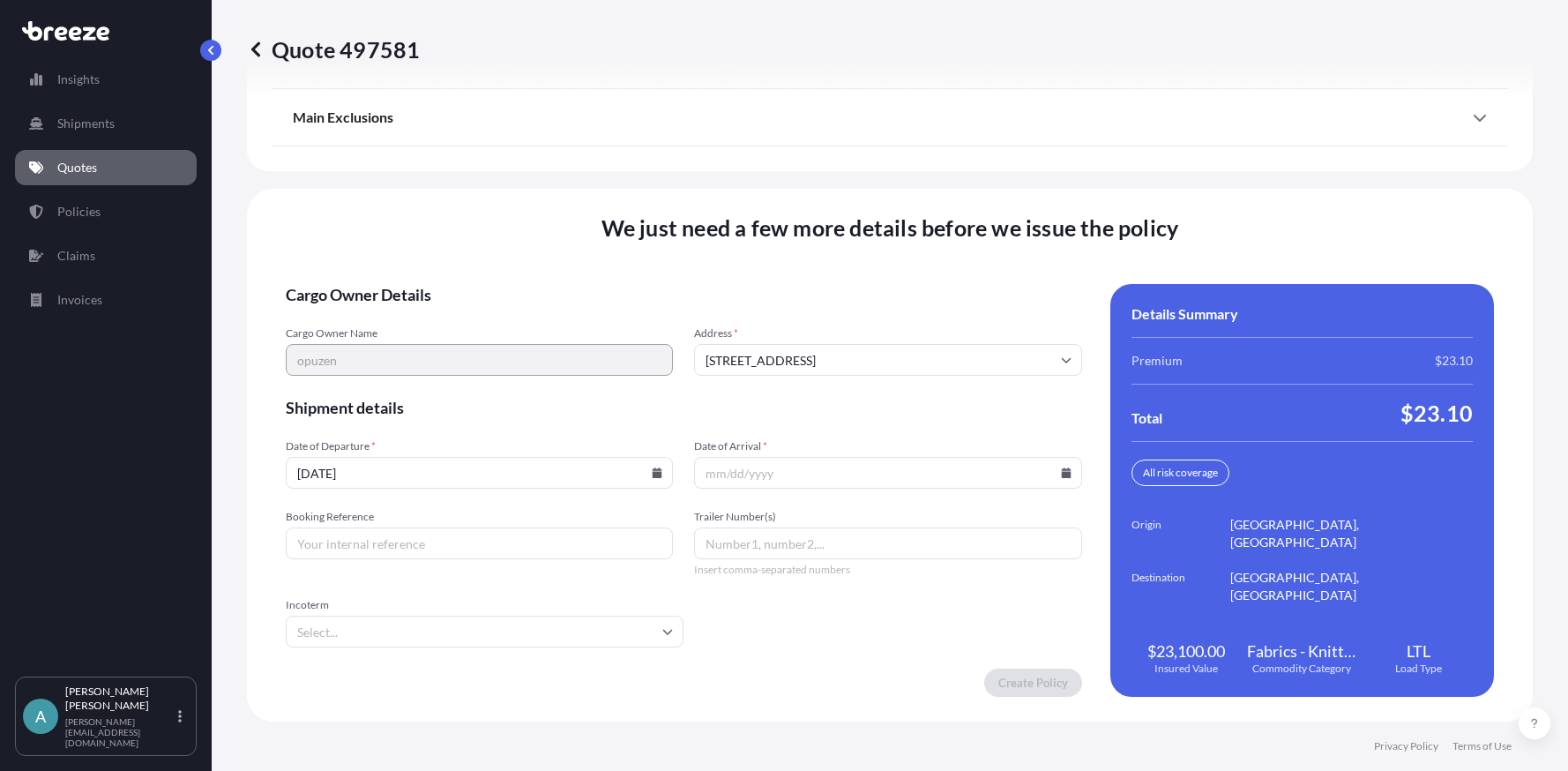
click at [1070, 466] on input "Date of Arrival *" at bounding box center [887, 472] width 387 height 32
click at [1060, 471] on icon at bounding box center [1066, 473] width 11 height 11
click at [1006, 183] on button at bounding box center [1001, 175] width 28 height 28
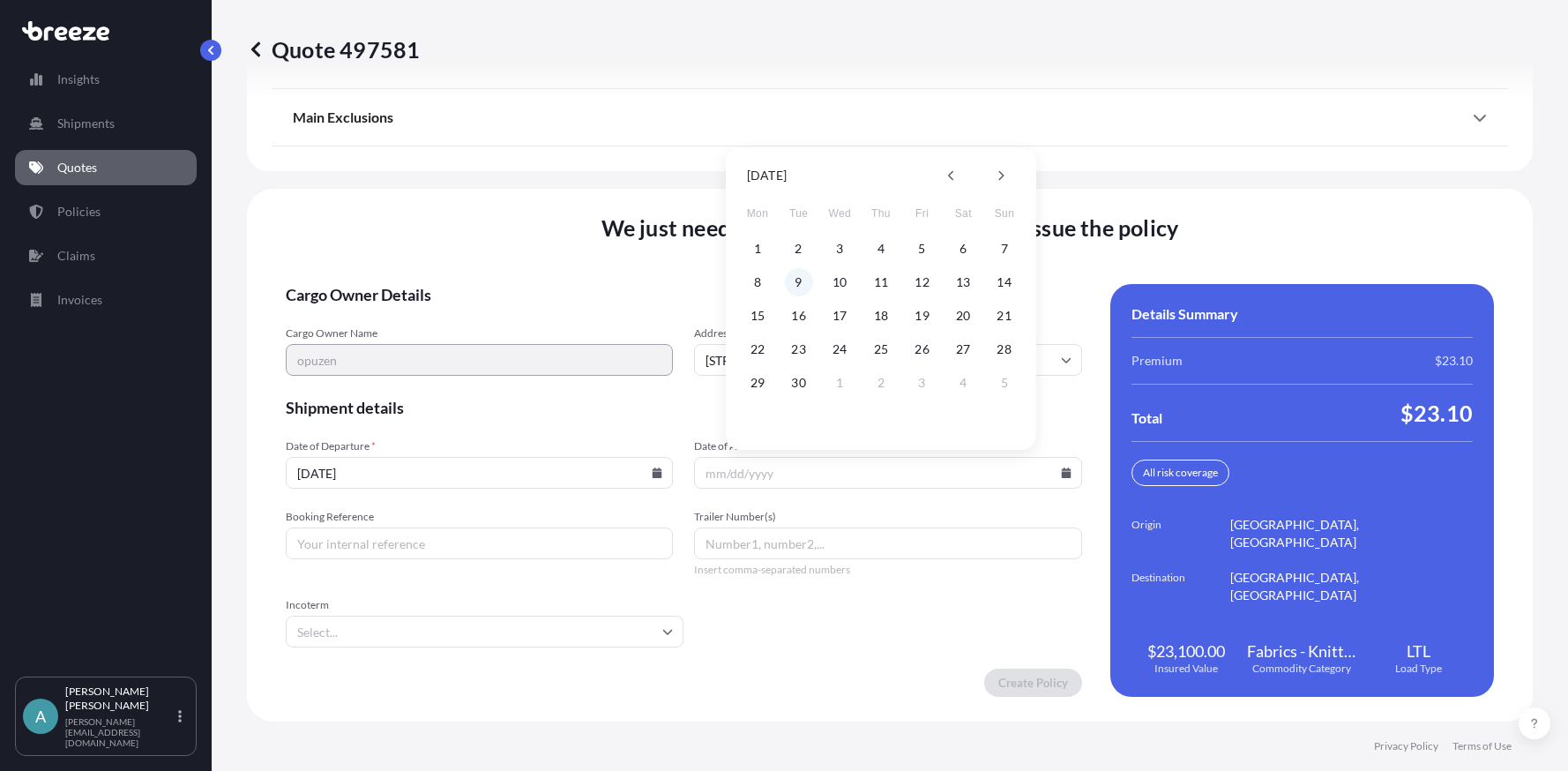
click at [798, 281] on button "9" at bounding box center [798, 282] width 28 height 28
type input "[DATE]"
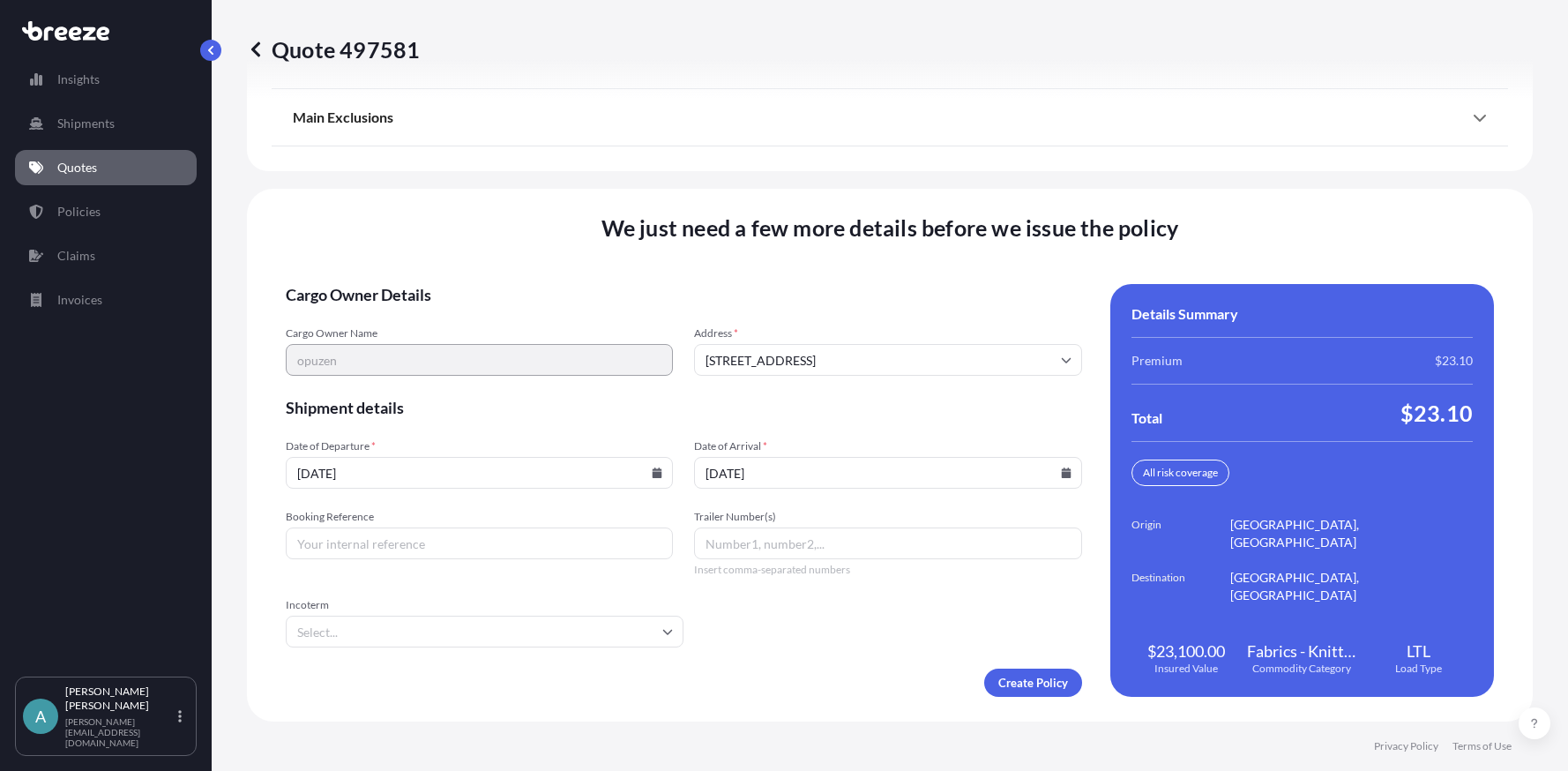
click at [557, 552] on input "Booking Reference" at bounding box center [479, 543] width 387 height 32
paste input "124547541"
type input "124547541"
click at [551, 514] on span "Booking Reference" at bounding box center [479, 517] width 387 height 15
click at [551, 528] on input "124547541" at bounding box center [479, 543] width 387 height 32
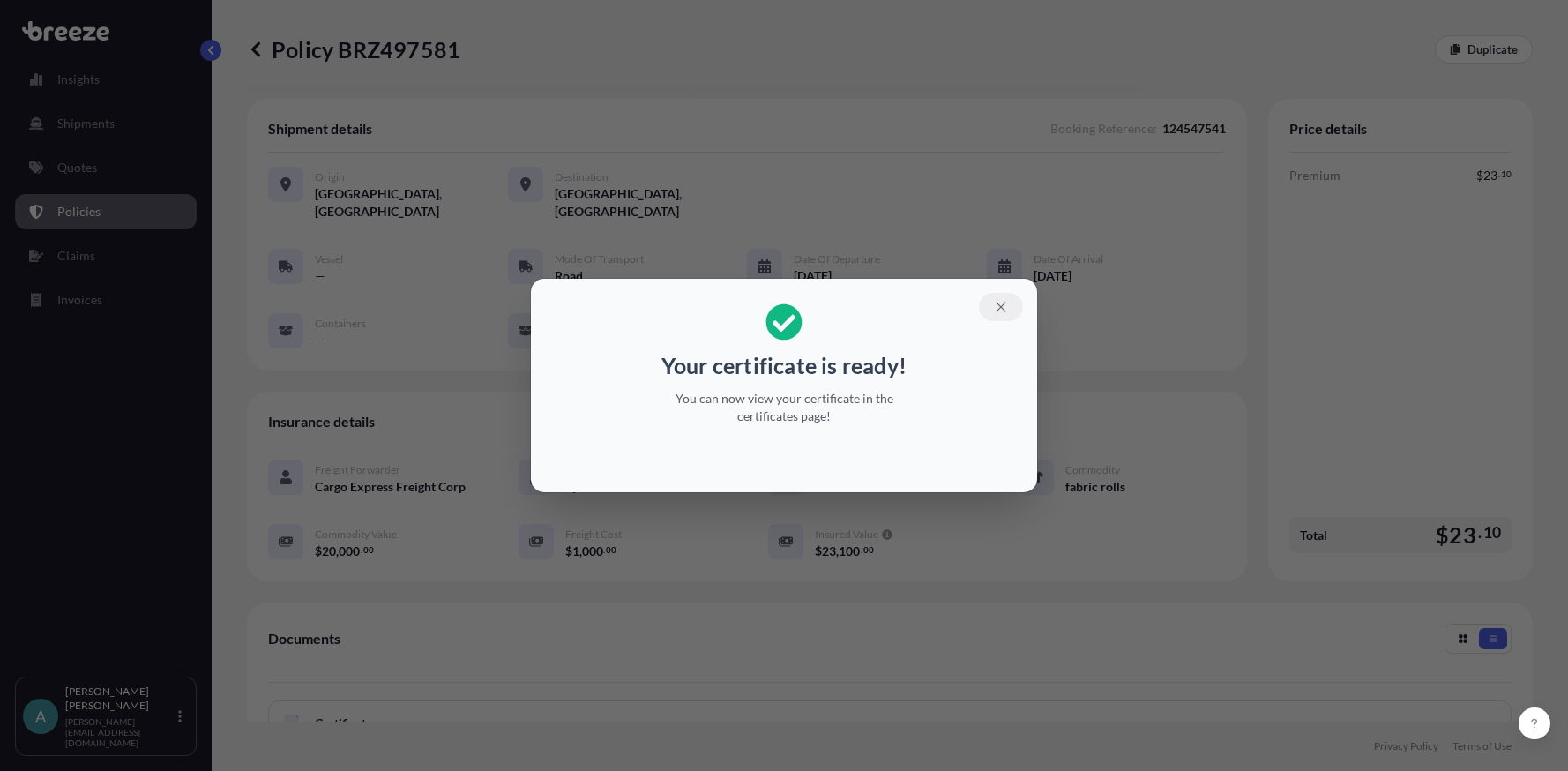
click at [1000, 312] on icon "button" at bounding box center [1001, 306] width 15 height 15
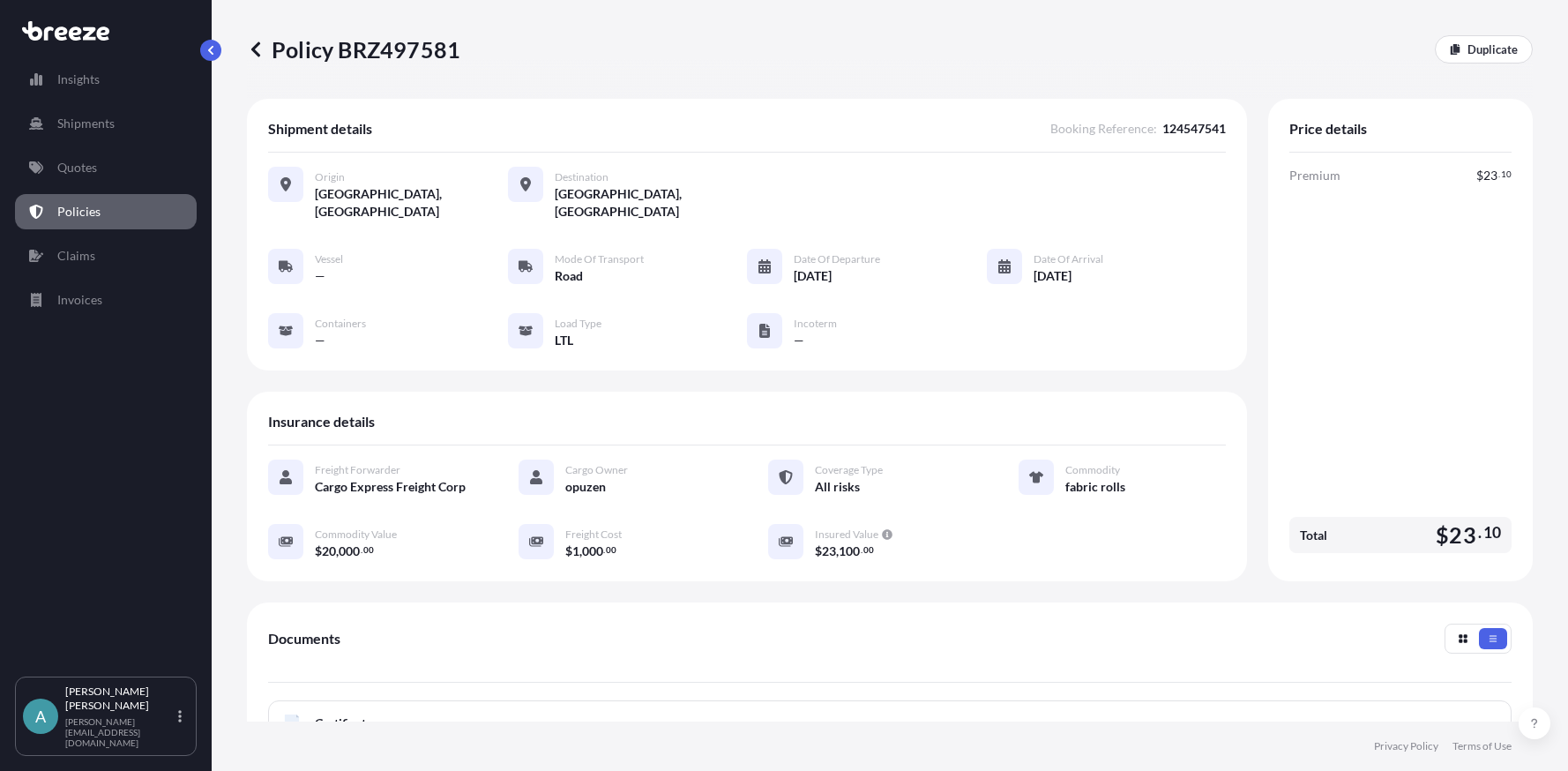
click at [407, 49] on p "Policy BRZ497581" at bounding box center [353, 49] width 213 height 28
copy p "BRZ497581"
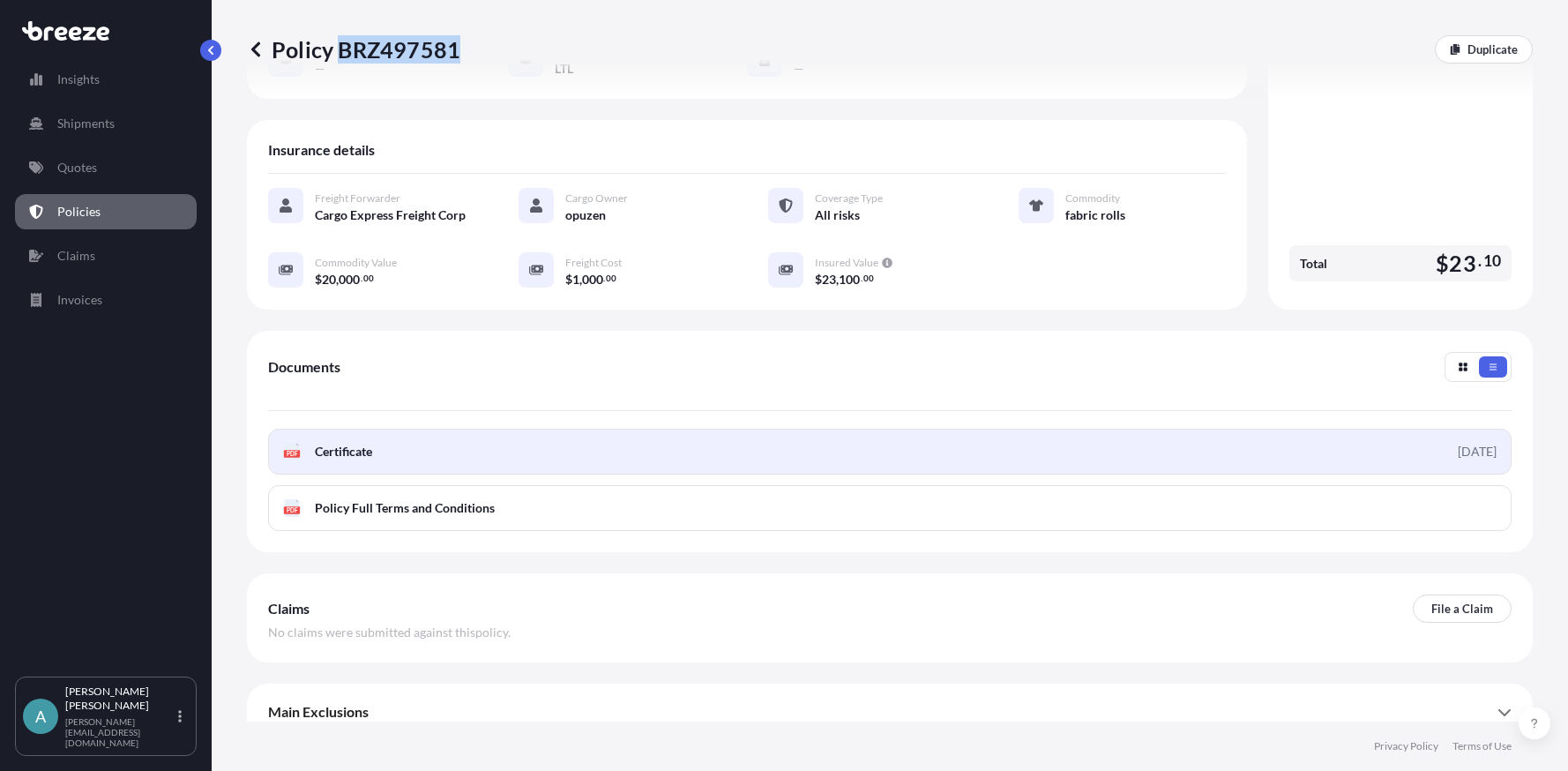
scroll to position [272, 0]
click at [360, 442] on span "Certificate" at bounding box center [343, 450] width 57 height 17
